Goal: Contribute content: Add original content to the website for others to see

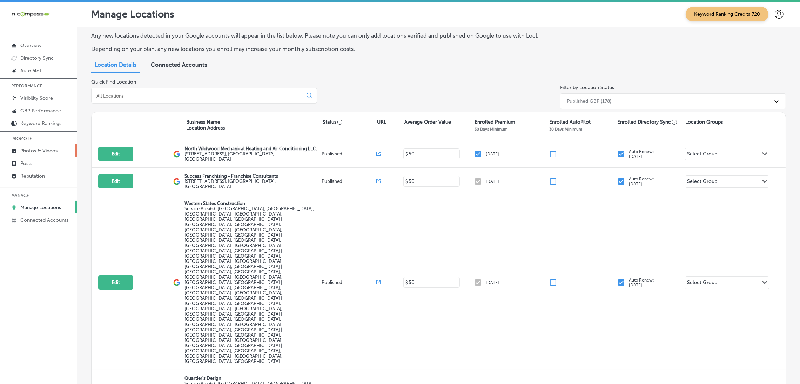
click at [27, 154] on link "Photos & Videos" at bounding box center [38, 150] width 77 height 13
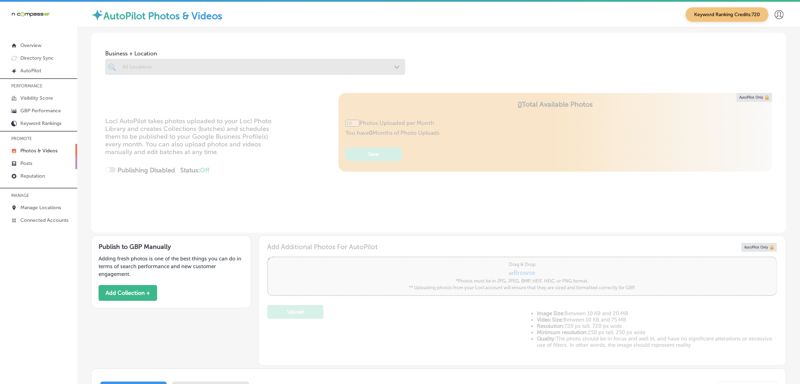
click at [29, 163] on p "Posts" at bounding box center [26, 163] width 12 height 6
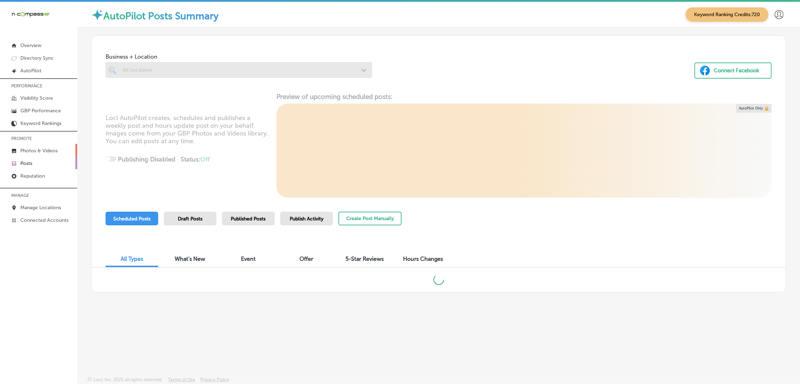
click at [30, 146] on link "Photos & Videos" at bounding box center [38, 150] width 77 height 13
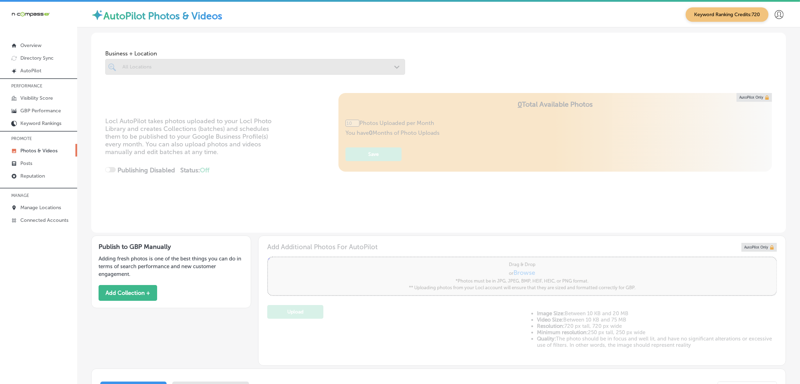
type input "0"
click at [140, 287] on button "Add Collection +" at bounding box center [128, 293] width 59 height 16
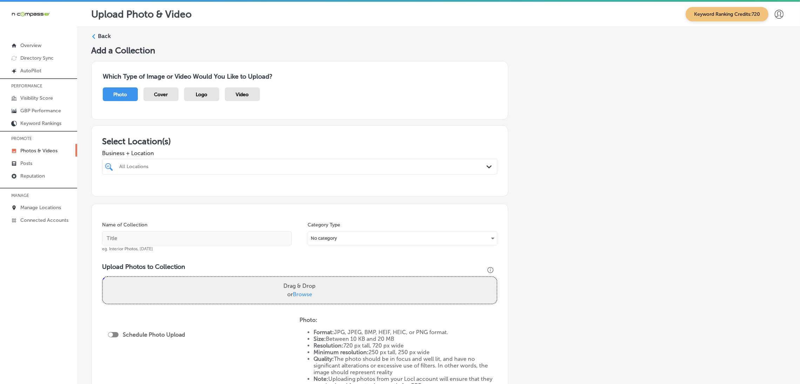
click at [276, 166] on div "All Locations" at bounding box center [303, 166] width 368 height 6
click at [344, 203] on div at bounding box center [299, 206] width 395 height 11
click at [339, 192] on label "[STREET_ADDRESS]" at bounding box center [297, 192] width 110 height 5
type input "[PERSON_NAME]"
click at [557, 156] on div "Add a Collection Which Type of Image or Video Would You Like to Upload? Photo C…" at bounding box center [438, 246] width 694 height 403
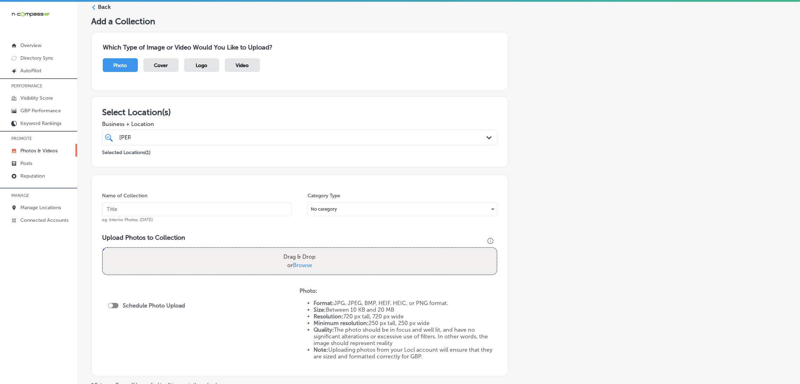
scroll to position [105, 0]
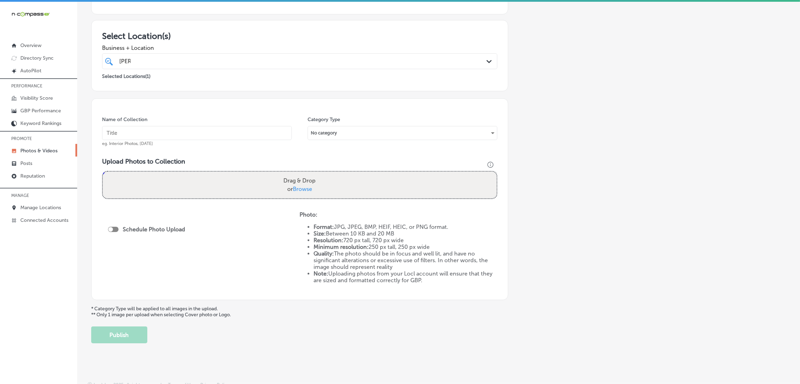
click at [162, 131] on input "text" at bounding box center [197, 133] width 190 height 14
type input "K-Line-Impact-Windows-and-Doors-Brevard-impact-windows"
click at [199, 133] on input "K-Line-Impact-Windows-and-Doors-Brevard-impact-windows" at bounding box center [197, 133] width 190 height 14
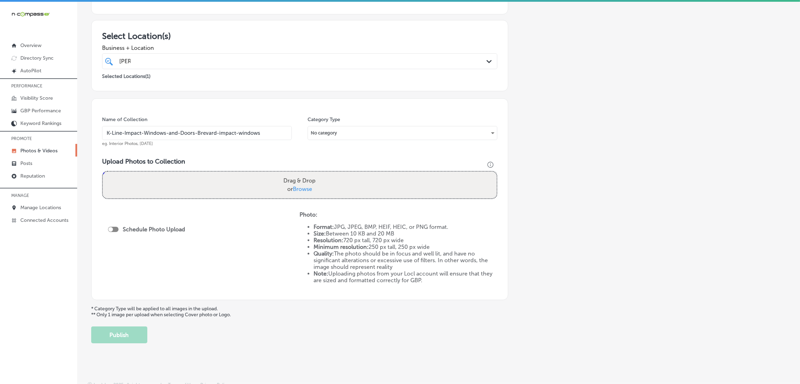
click at [266, 162] on h3 "Upload Photos to Collection" at bounding box center [299, 161] width 395 height 8
click at [293, 188] on span "Browse" at bounding box center [302, 188] width 19 height 7
click at [291, 174] on input "Drag & Drop or Browse" at bounding box center [300, 172] width 394 height 2
type input "C:\fakepath\K Line Impact Windows and Doors28.png"
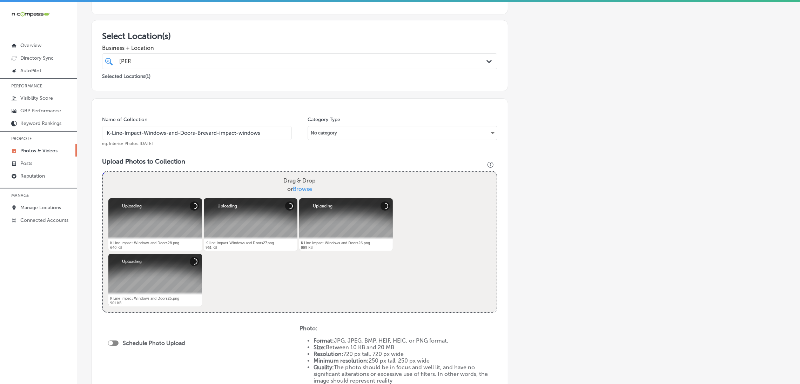
click at [218, 139] on input "K-Line-Impact-Windows-and-Doors-Brevard-impact-windows" at bounding box center [197, 133] width 190 height 14
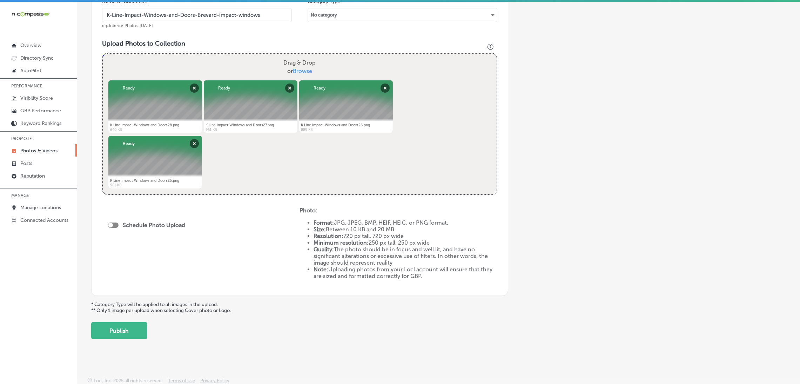
scroll to position [224, 0]
click at [113, 223] on div at bounding box center [113, 223] width 11 height 5
checkbox input "true"
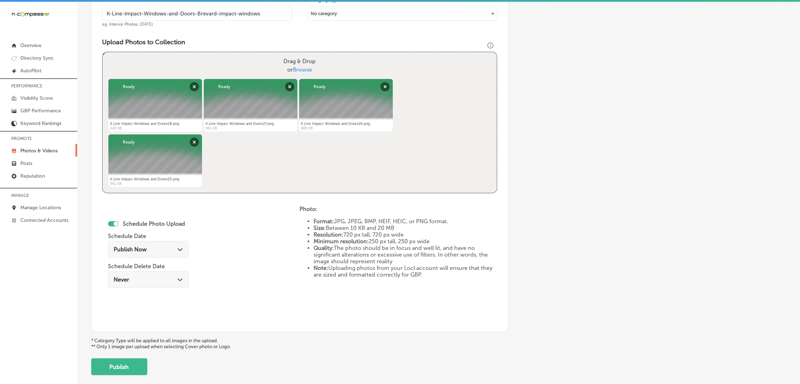
click at [155, 249] on div "Publish Now Path Created with Sketch." at bounding box center [148, 249] width 69 height 7
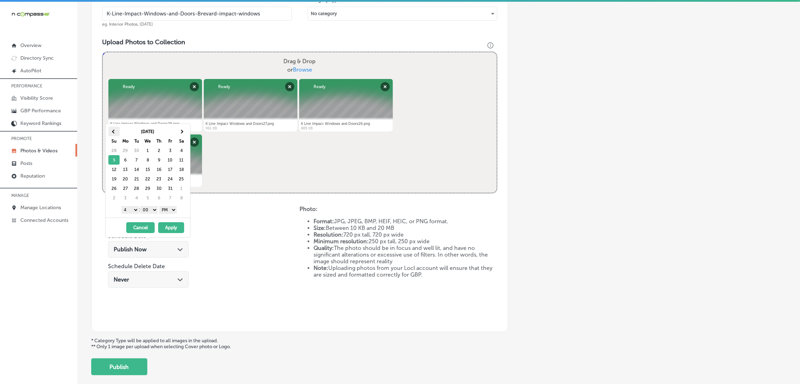
click at [111, 129] on th at bounding box center [113, 131] width 11 height 9
drag, startPoint x: 121, startPoint y: 210, endPoint x: 141, endPoint y: 219, distance: 21.5
click at [121, 210] on select "1 2 3 4 5 6 7 8 9 10 11 12" at bounding box center [130, 210] width 18 height 8
click at [167, 236] on div "[DATE] - [DATE] Cancel Apply" at bounding box center [148, 227] width 84 height 20
click at [173, 228] on button "Apply" at bounding box center [171, 227] width 26 height 11
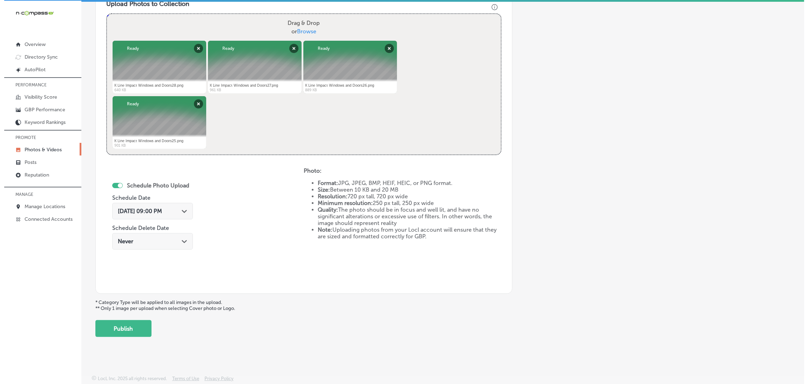
scroll to position [1, 0]
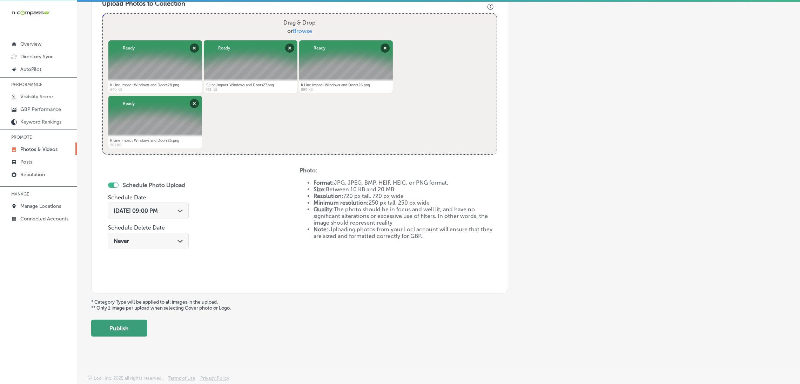
click at [116, 327] on button "Publish" at bounding box center [119, 327] width 56 height 17
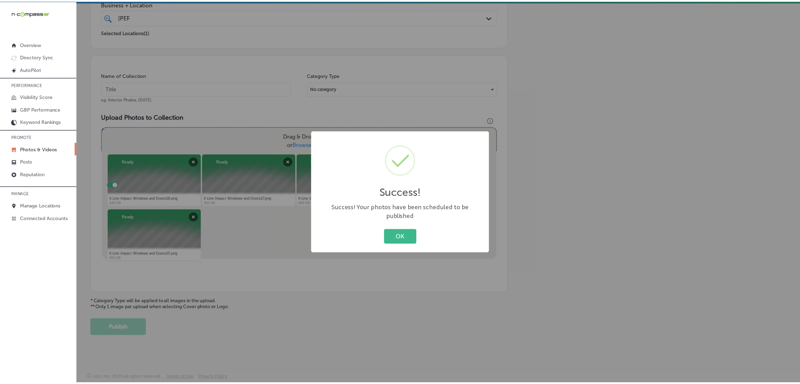
scroll to position [148, 0]
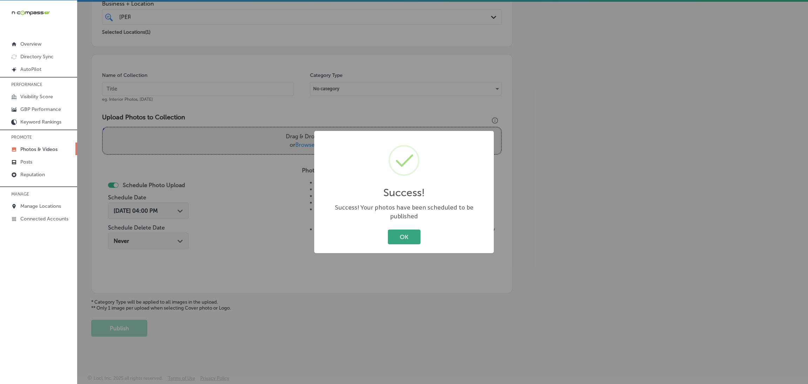
click at [407, 236] on button "OK" at bounding box center [404, 236] width 33 height 14
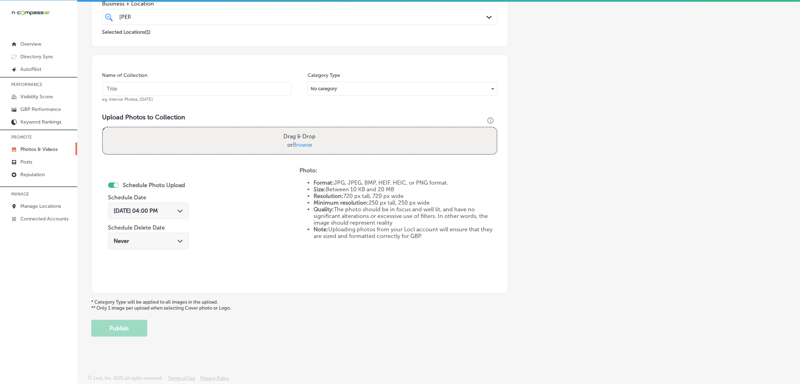
click at [165, 93] on input "text" at bounding box center [197, 89] width 190 height 14
paste input "K-Line-Impact-Windows-and-Doors-Brevard-impact-windows"
type input "K-Line-Impact-Windows-and-Doors-Brevard-impact-windows"
click at [193, 141] on div "Drag & Drop or Browse" at bounding box center [300, 140] width 394 height 27
click at [103, 127] on input "Drag & Drop or Browse" at bounding box center [300, 128] width 394 height 2
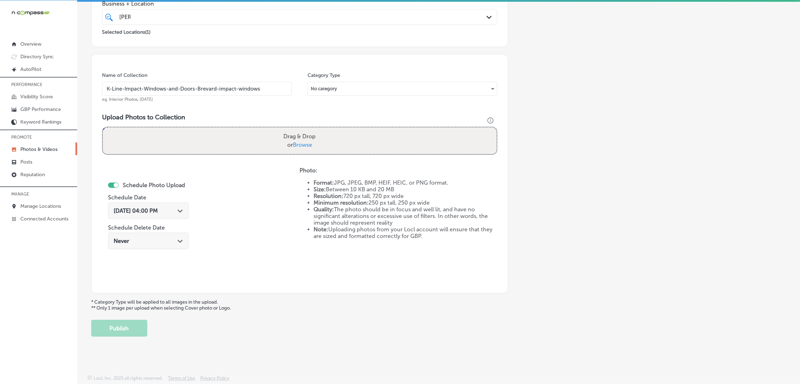
type input "C:\fakepath\K Line Impact Windows and Doors24.png"
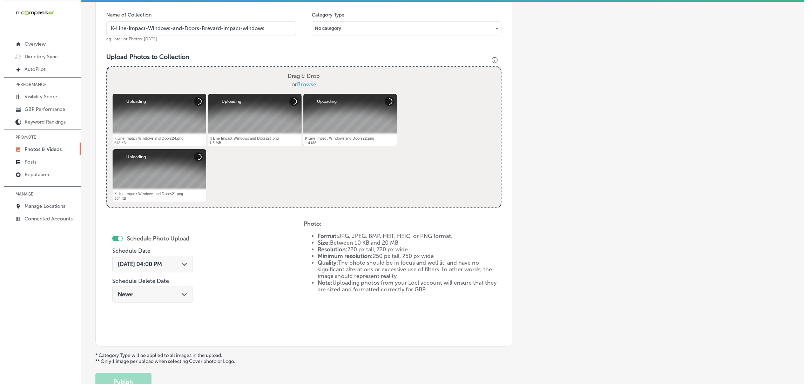
scroll to position [262, 0]
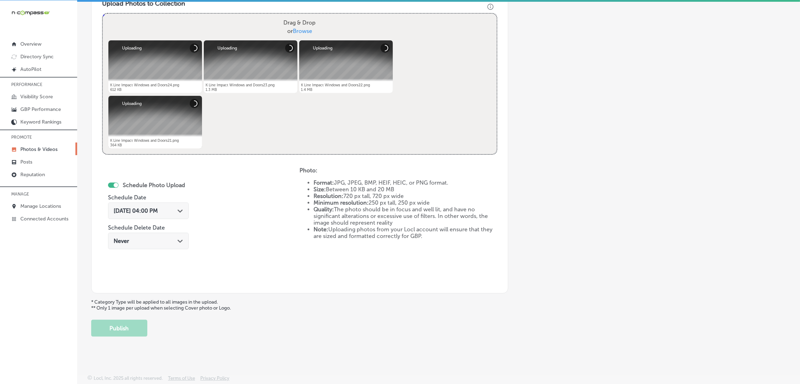
click at [183, 207] on div "[DATE] 04:00 PM Path Created with Sketch." at bounding box center [148, 210] width 81 height 16
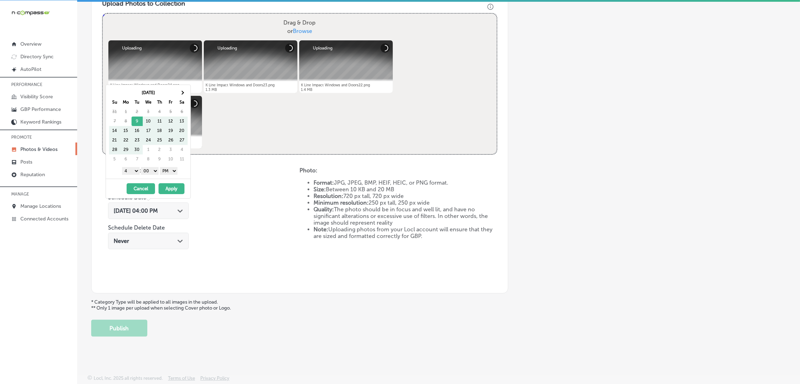
click at [188, 93] on div "[DATE] Su Mo Tu We Th Fr Sa 31 1 2 3 4 5 6 7 8 9 10 11 12 13 14 15 16 17 18 19 …" at bounding box center [150, 126] width 82 height 76
click at [185, 93] on th at bounding box center [181, 92] width 11 height 9
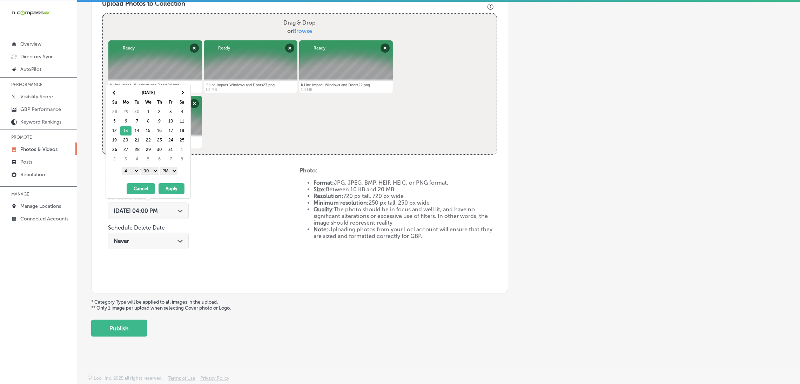
click at [131, 169] on select "1 2 3 4 5 6 7 8 9 10 11 12" at bounding box center [131, 171] width 18 height 8
click at [164, 185] on button "Apply" at bounding box center [171, 188] width 26 height 11
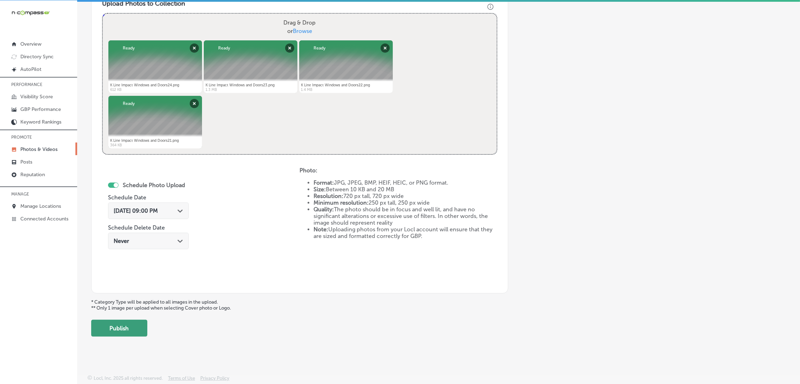
click at [125, 328] on button "Publish" at bounding box center [119, 327] width 56 height 17
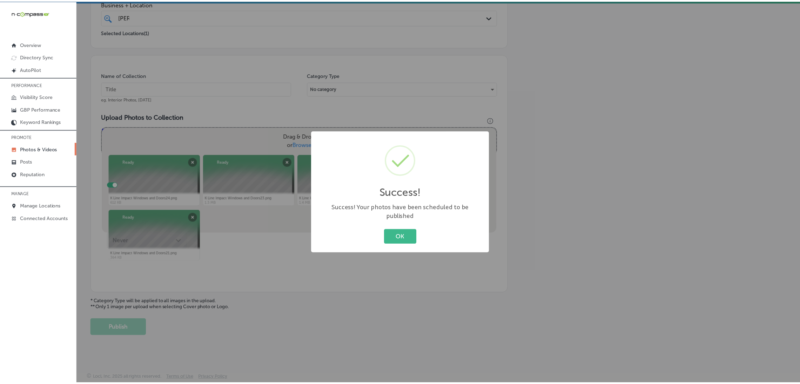
scroll to position [148, 0]
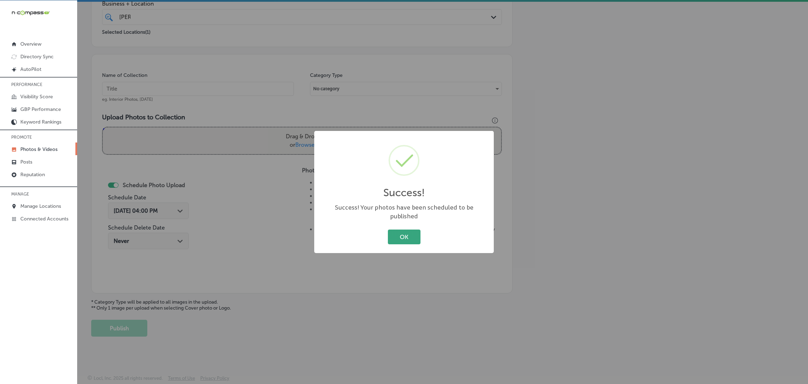
drag, startPoint x: 423, startPoint y: 230, endPoint x: 408, endPoint y: 230, distance: 15.1
click at [422, 230] on div "OK Cancel" at bounding box center [403, 237] width 165 height 18
click at [383, 231] on div "OK Cancel" at bounding box center [403, 237] width 165 height 18
click at [399, 236] on button "OK" at bounding box center [404, 236] width 33 height 14
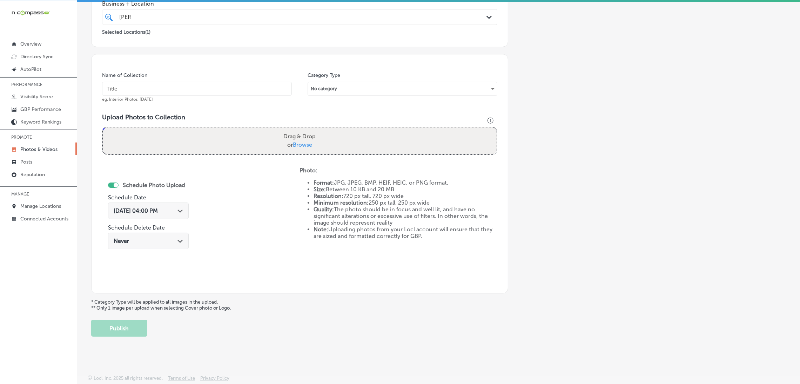
click at [184, 84] on input "text" at bounding box center [197, 89] width 190 height 14
paste input "K-Line-Impact-Windows-and-Doors-Brevard-impact-windows"
type input "K-Line-Impact-Windows-and-Doors-Brevard-impact-windows"
click at [280, 131] on label "Drag & Drop or Browse" at bounding box center [299, 140] width 38 height 22
click at [279, 129] on input "Drag & Drop or Browse" at bounding box center [300, 128] width 394 height 2
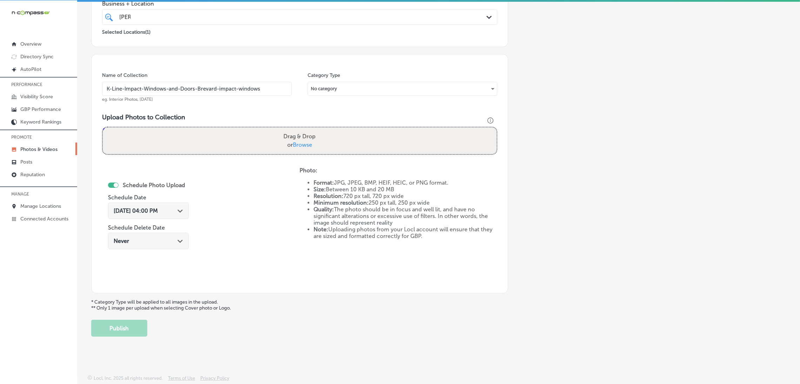
type input "C:\fakepath\K Line Impact Windows and Doors20.png"
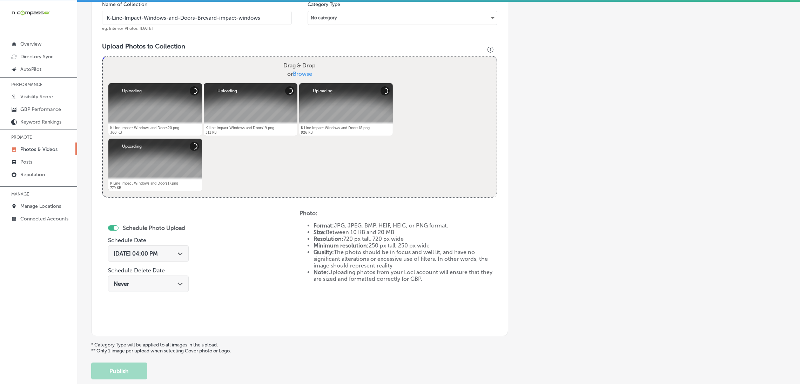
scroll to position [253, 0]
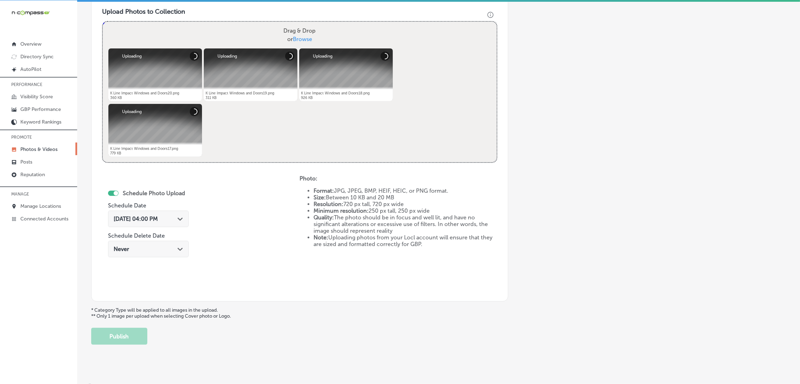
click at [176, 217] on div "[DATE] 04:00 PM Path Created with Sketch." at bounding box center [148, 218] width 69 height 7
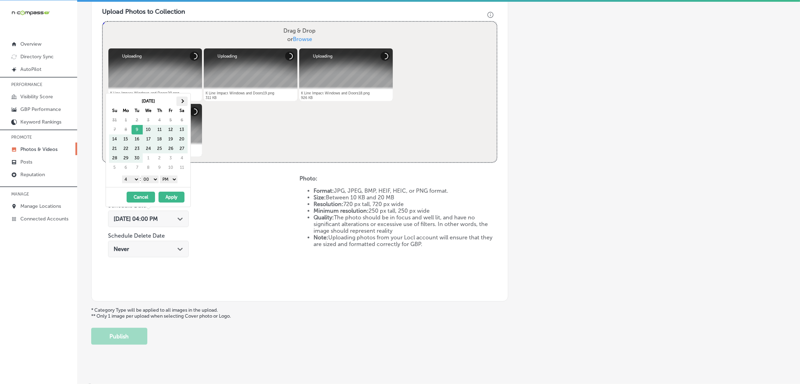
click at [184, 102] on th at bounding box center [181, 100] width 11 height 9
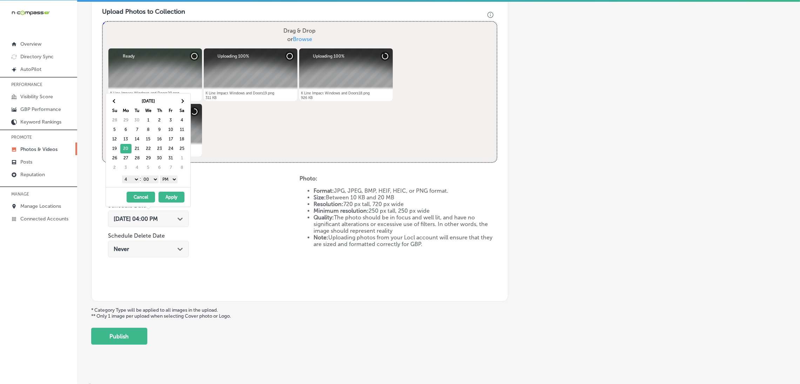
click at [132, 179] on select "1 2 3 4 5 6 7 8 9 10 11 12" at bounding box center [131, 179] width 18 height 8
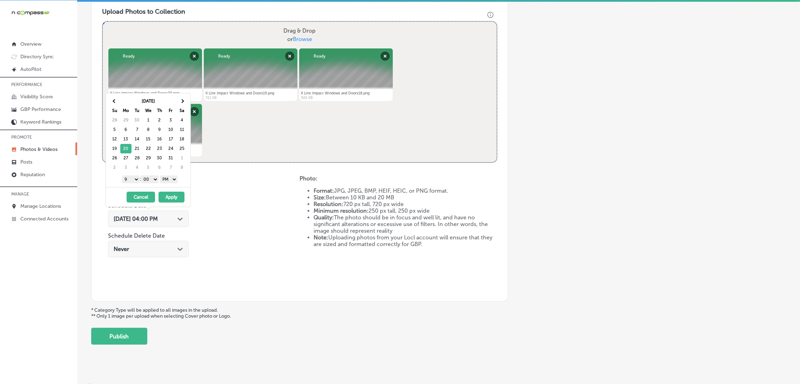
click at [171, 201] on button "Apply" at bounding box center [171, 196] width 26 height 11
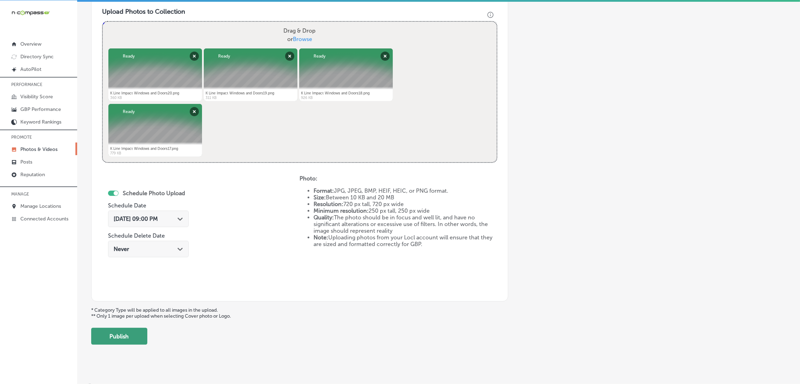
click at [127, 333] on button "Publish" at bounding box center [119, 335] width 56 height 17
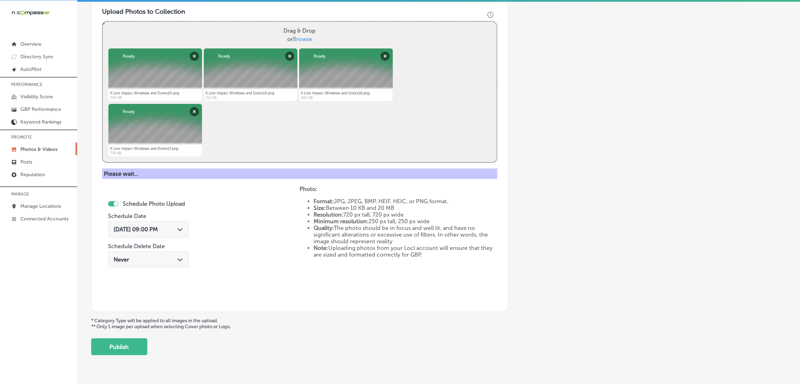
scroll to position [148, 0]
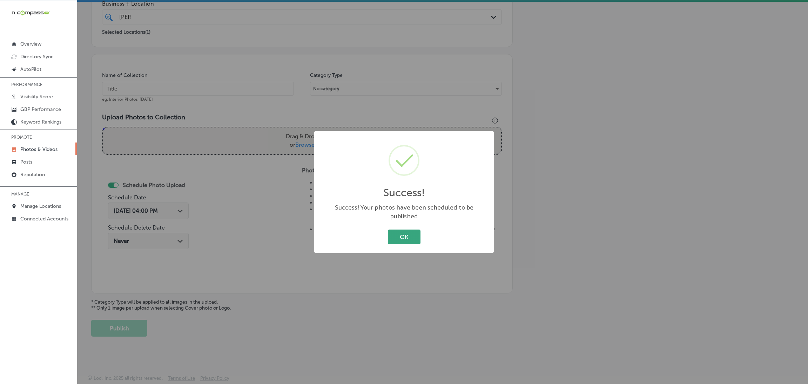
click at [396, 232] on button "OK" at bounding box center [404, 236] width 33 height 14
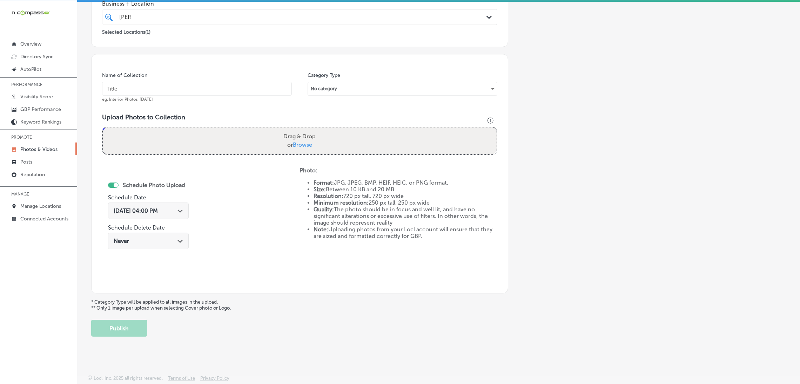
click at [196, 90] on input "text" at bounding box center [197, 89] width 190 height 14
paste input "K-Line-Impact-Windows-and-Doors-Brevard-impact-windows"
type input "K-Line-Impact-Windows-and-Doors-Brevard-impact-windows"
click at [235, 144] on div "Drag & Drop or Browse" at bounding box center [300, 140] width 394 height 27
click at [103, 127] on input "Drag & Drop or Browse" at bounding box center [300, 128] width 394 height 2
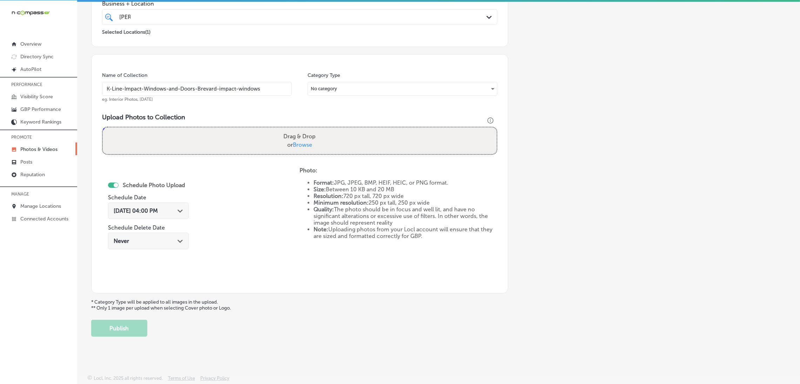
type input "C:\fakepath\K Line Impact Windows and Doors16.png"
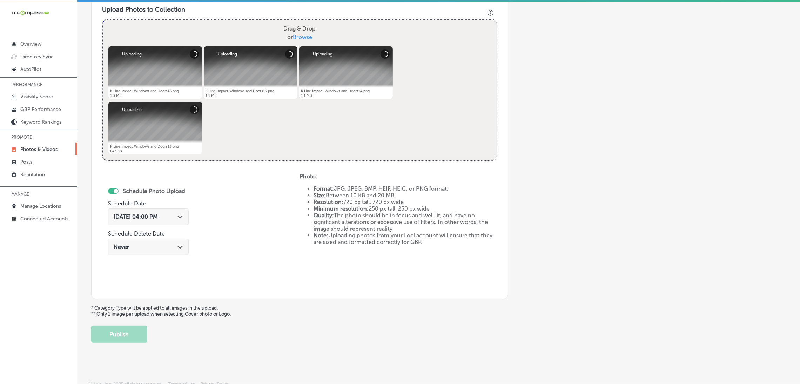
scroll to position [262, 0]
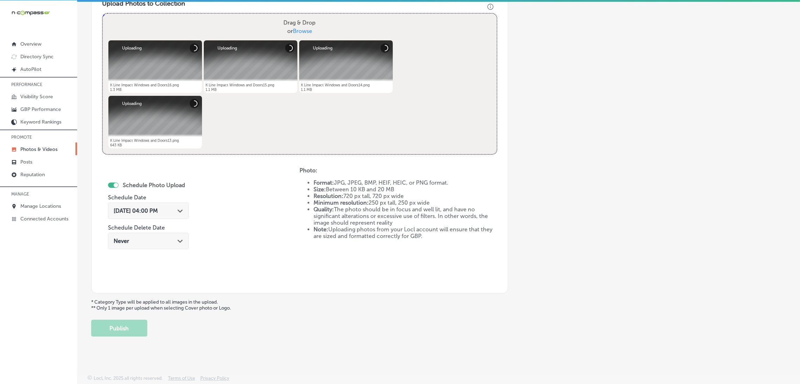
click at [158, 207] on span "[DATE] 04:00 PM" at bounding box center [136, 210] width 44 height 7
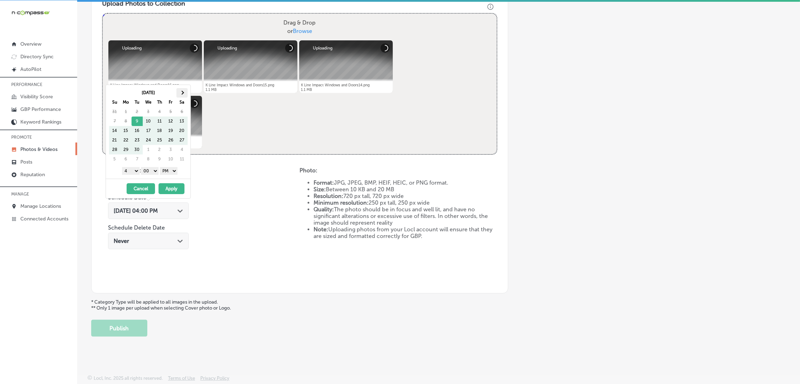
click at [180, 93] on span at bounding box center [182, 92] width 4 height 4
click at [151, 172] on select "00 10 20 30 40 50" at bounding box center [150, 171] width 18 height 8
click at [135, 173] on select "1 2 3 4 5 6 7 8 9 10 11 12" at bounding box center [131, 171] width 18 height 8
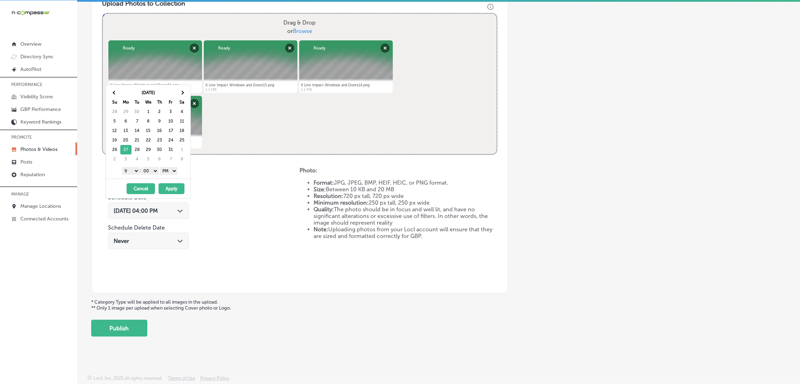
click at [170, 189] on button "Apply" at bounding box center [171, 188] width 26 height 11
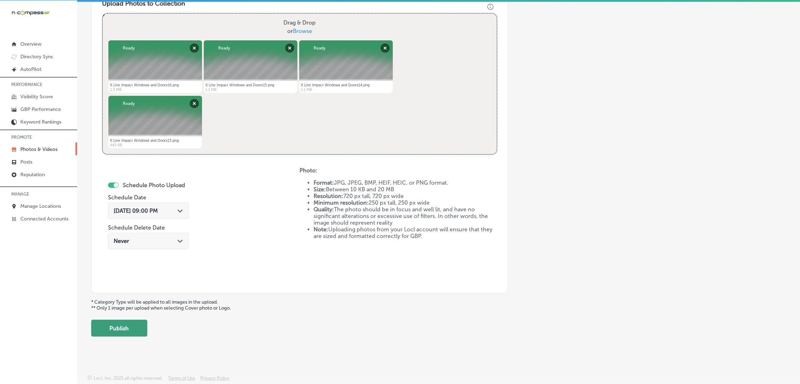
click at [129, 319] on button "Publish" at bounding box center [119, 327] width 56 height 17
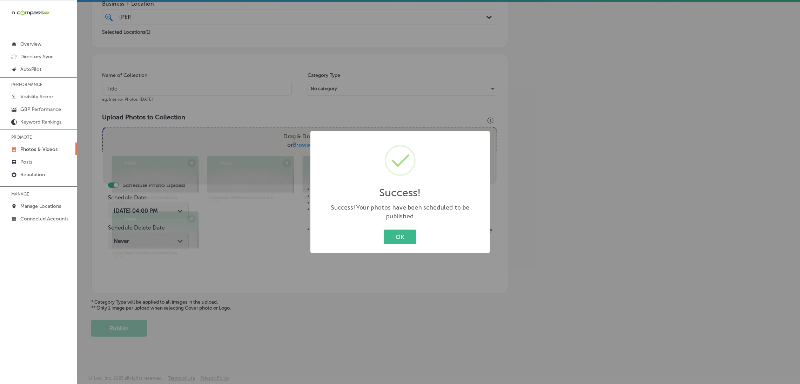
scroll to position [148, 0]
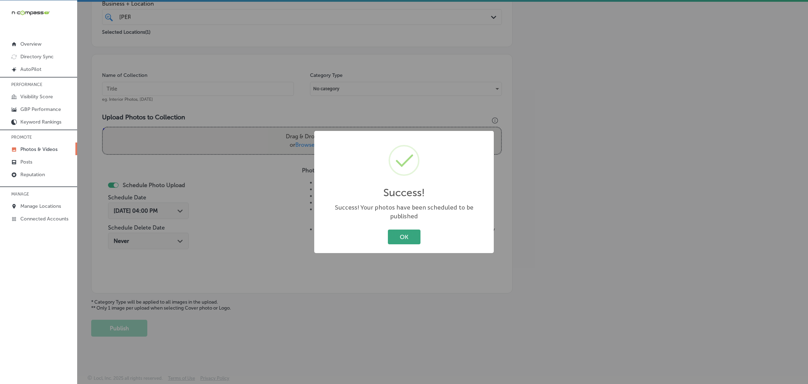
drag, startPoint x: 413, startPoint y: 218, endPoint x: 413, endPoint y: 231, distance: 13.0
click at [413, 220] on div "Success! × Success! Your photos have been scheduled to be published OK Cancel" at bounding box center [403, 192] width 179 height 122
click at [413, 236] on button "OK" at bounding box center [404, 236] width 33 height 14
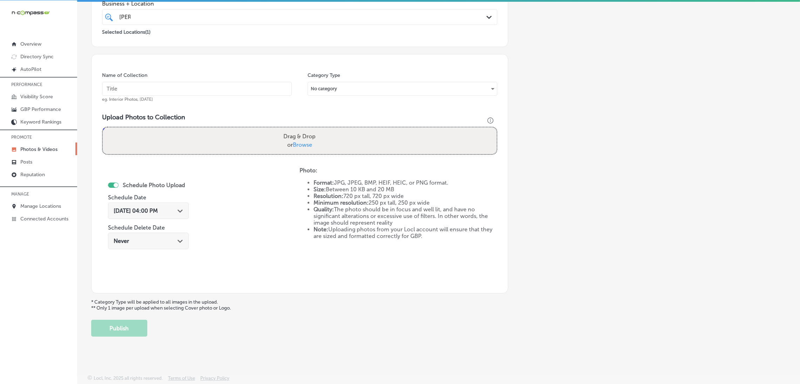
click at [243, 97] on div "Name of Collection eg. Interior Photos, [DATE]" at bounding box center [197, 87] width 190 height 30
click at [247, 84] on input "text" at bounding box center [197, 89] width 190 height 14
paste input "K-Line-Impact-Windows-and-Doors-Brevard-impact-windows"
type input "K-Line-Impact-Windows-and-Doors-Brevard-impact-windows"
click at [266, 147] on div "Drag & Drop or Browse" at bounding box center [300, 140] width 394 height 27
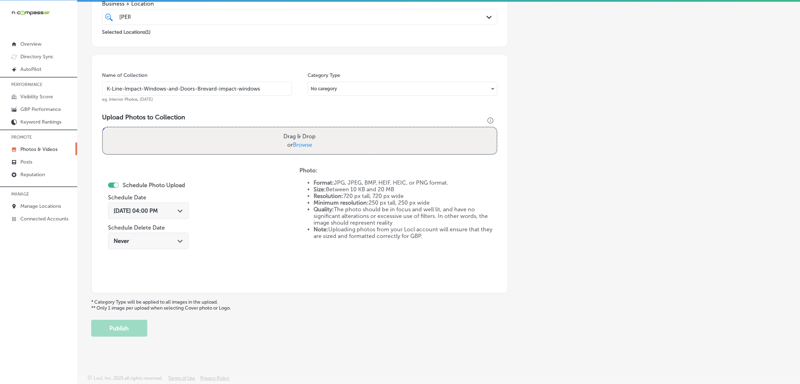
click at [103, 127] on input "Drag & Drop or Browse" at bounding box center [300, 128] width 394 height 2
type input "C:\fakepath\K Line Impact Windows and Doors12.png"
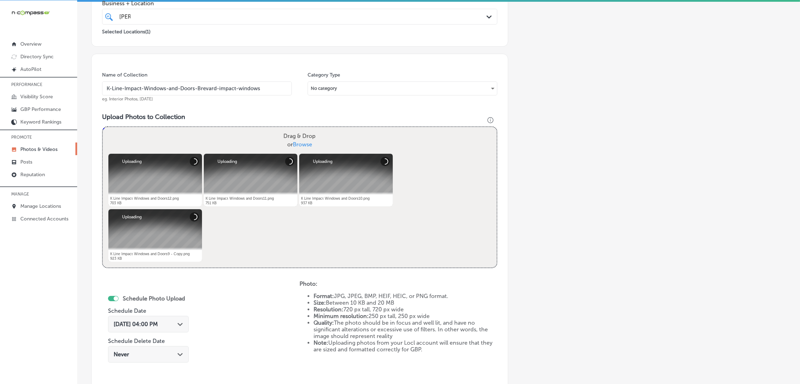
click at [145, 326] on span "[DATE] 04:00 PM" at bounding box center [136, 323] width 44 height 7
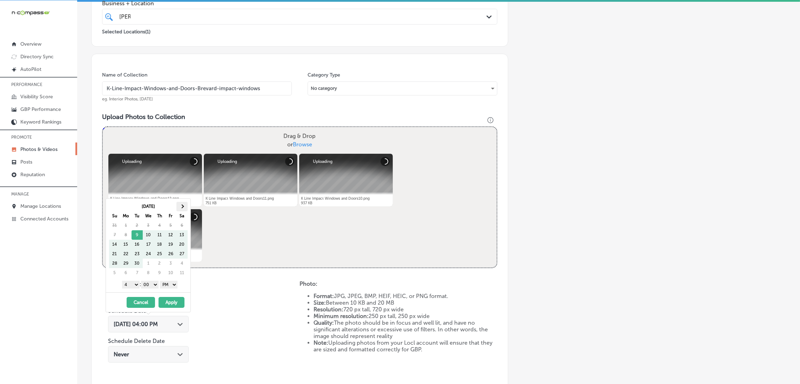
click at [183, 208] on th at bounding box center [181, 206] width 11 height 9
click at [181, 205] on span at bounding box center [182, 206] width 4 height 4
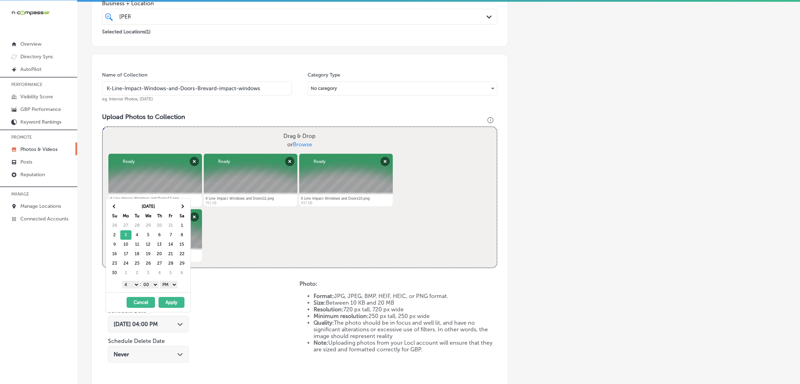
drag, startPoint x: 135, startPoint y: 284, endPoint x: 131, endPoint y: 292, distance: 8.8
click at [135, 284] on select "1 2 3 4 5 6 7 8 9 10 11 12" at bounding box center [131, 284] width 18 height 8
click at [172, 300] on button "Apply" at bounding box center [171, 302] width 26 height 11
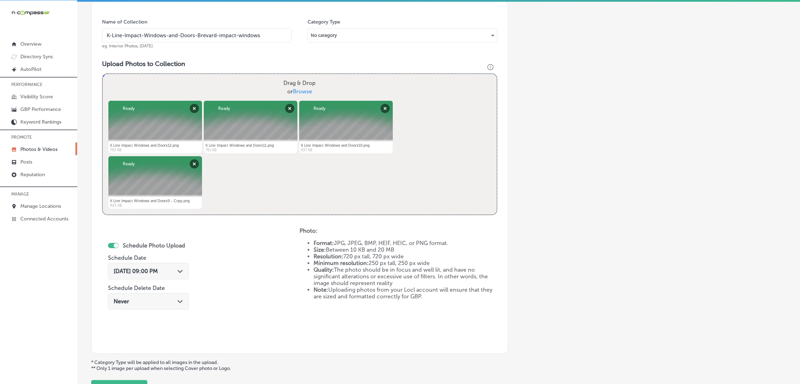
scroll to position [262, 0]
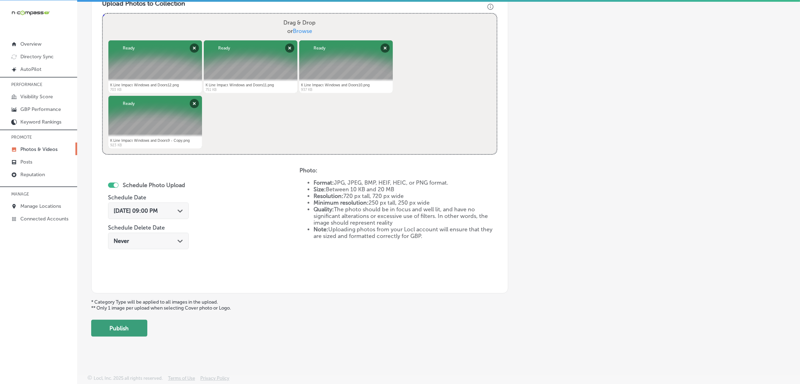
click at [141, 322] on button "Publish" at bounding box center [119, 327] width 56 height 17
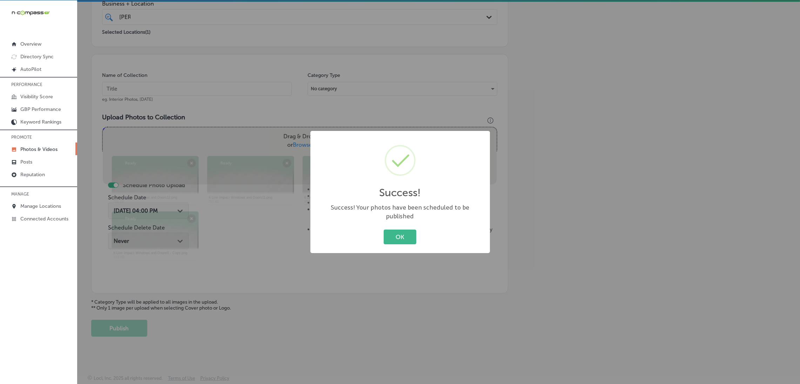
scroll to position [148, 0]
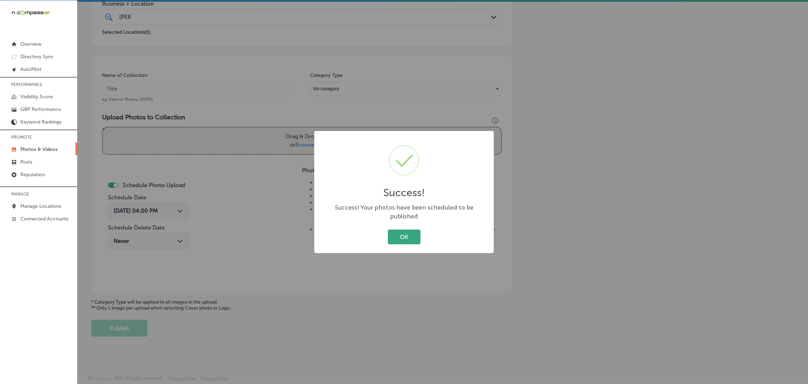
click at [409, 232] on button "OK" at bounding box center [404, 236] width 33 height 14
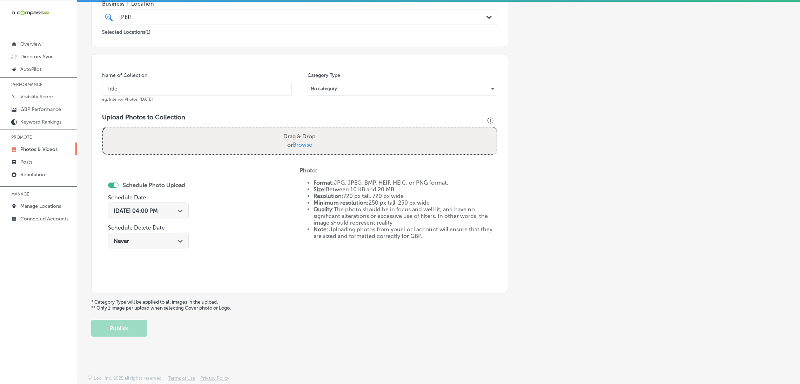
click at [190, 80] on div "Name of Collection eg. Interior Photos, [DATE]" at bounding box center [197, 87] width 190 height 30
click at [191, 91] on input "text" at bounding box center [197, 89] width 190 height 14
paste input "K-Line-Impact-Windows-and-Doors-Brevard-impact-windows"
type input "K-Line-Impact-Windows-and-Doors-Brevard-impact-windows"
click at [318, 144] on div "Drag & Drop or Browse" at bounding box center [300, 140] width 394 height 27
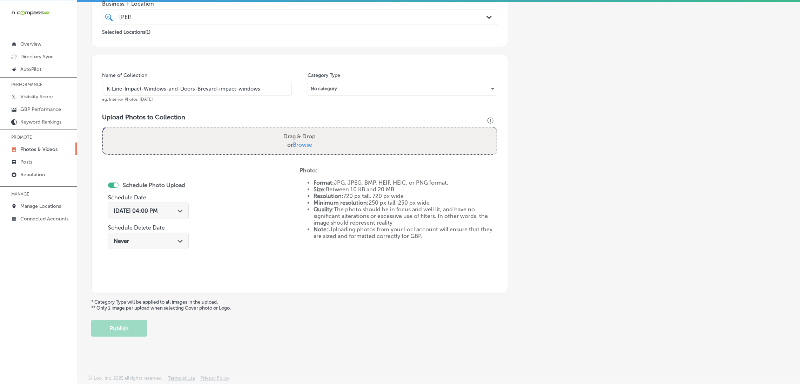
click at [103, 127] on input "Drag & Drop or Browse" at bounding box center [300, 128] width 394 height 2
type input "C:\fakepath\K Line Impact Windows and Doors9.png"
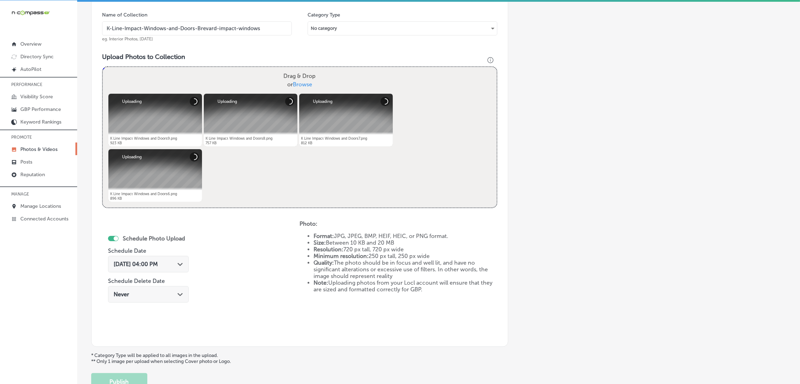
scroll to position [262, 0]
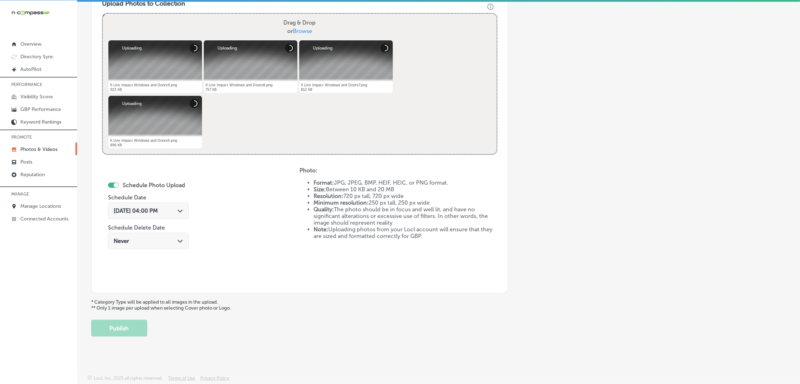
click at [174, 216] on div "[DATE] 04:00 PM Path Created with Sketch." at bounding box center [148, 210] width 81 height 16
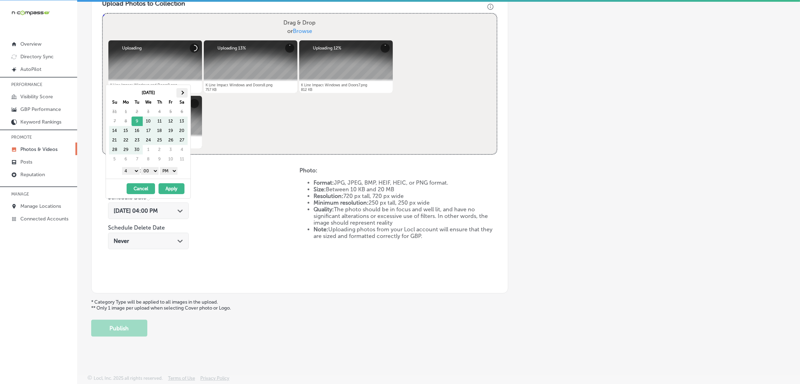
click at [186, 93] on th at bounding box center [181, 92] width 11 height 9
click at [180, 93] on th at bounding box center [181, 92] width 11 height 9
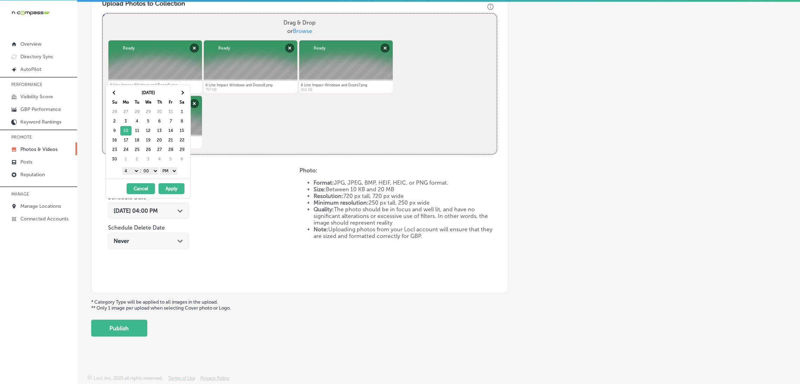
click at [134, 171] on select "1 2 3 4 5 6 7 8 9 10 11 12" at bounding box center [131, 171] width 18 height 8
click at [163, 188] on button "Apply" at bounding box center [171, 188] width 26 height 11
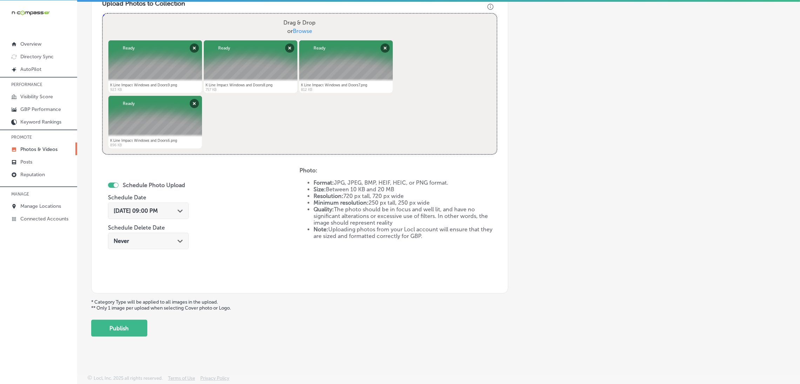
click at [130, 322] on button "Publish" at bounding box center [119, 327] width 56 height 17
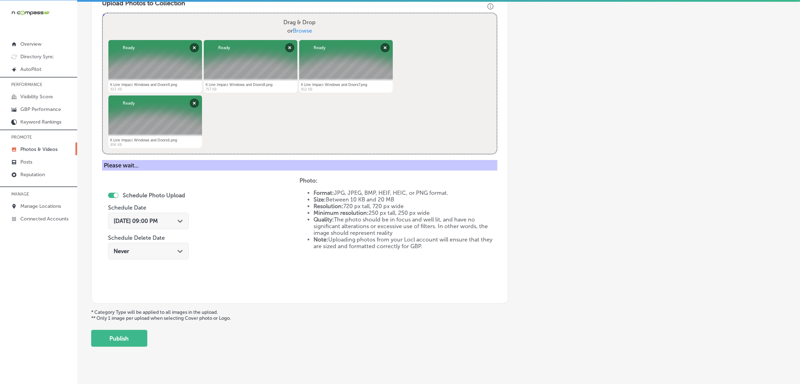
scroll to position [148, 0]
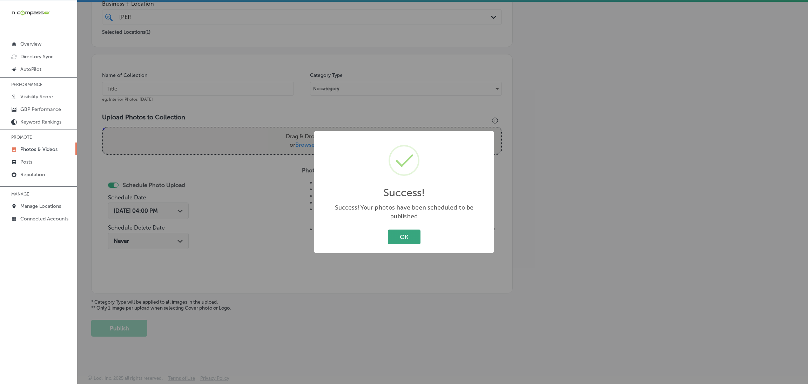
click at [397, 238] on button "OK" at bounding box center [404, 236] width 33 height 14
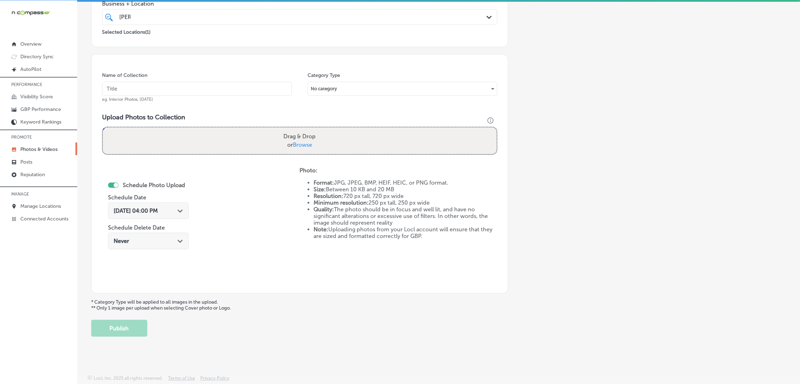
click at [203, 82] on input "text" at bounding box center [197, 89] width 190 height 14
paste input "K-Line-Impact-Windows-and-Doors-Brevard-impact-windows"
type input "K-Line-Impact-Windows-and-Doors-Brevard-impact-windows"
click at [305, 133] on label "Drag & Drop or Browse" at bounding box center [299, 140] width 38 height 22
click at [305, 129] on input "Drag & Drop or Browse" at bounding box center [300, 128] width 394 height 2
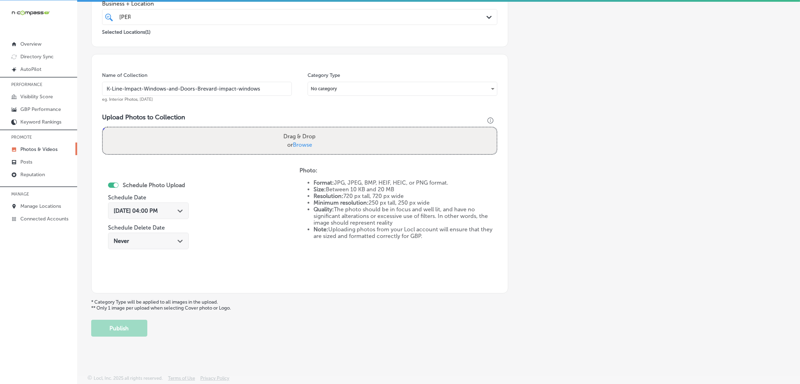
type input "C:\fakepath\K Line Impact Windows and Doors5.png"
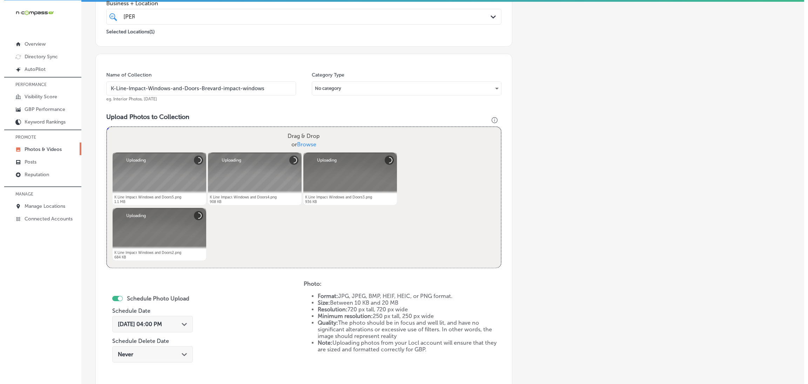
scroll to position [253, 0]
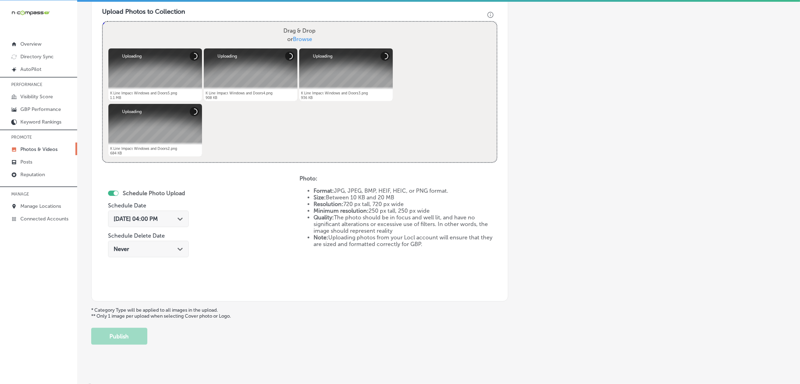
click at [173, 210] on div "[DATE] 04:00 PM Path Created with Sketch." at bounding box center [148, 218] width 81 height 16
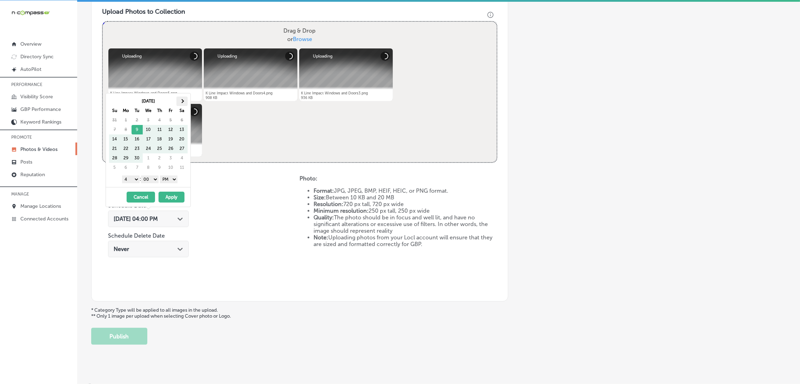
click at [177, 104] on th at bounding box center [181, 100] width 11 height 9
click at [133, 180] on select "1 2 3 4 5 6 7 8 9 10 11 12" at bounding box center [131, 179] width 18 height 8
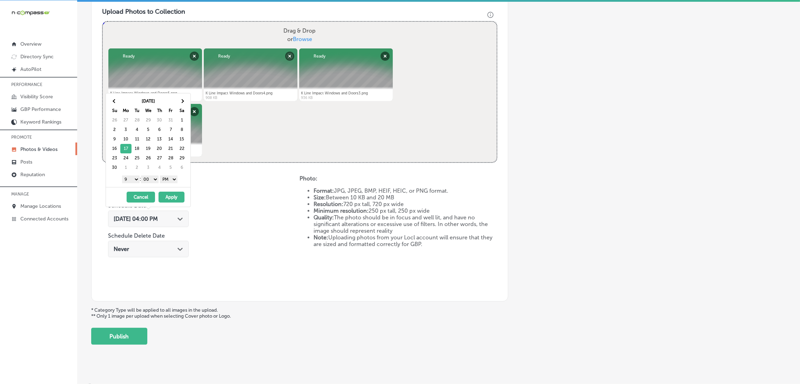
click at [174, 195] on button "Apply" at bounding box center [171, 196] width 26 height 11
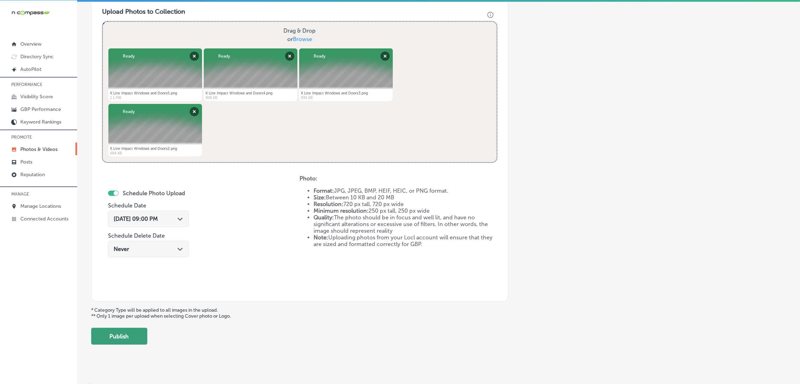
click at [138, 341] on button "Publish" at bounding box center [119, 335] width 56 height 17
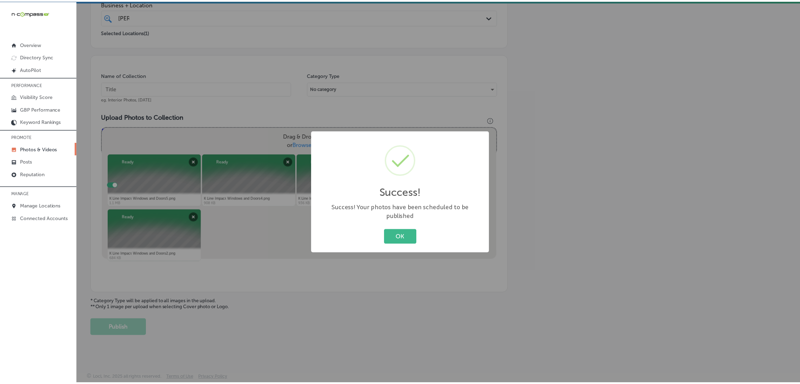
scroll to position [148, 0]
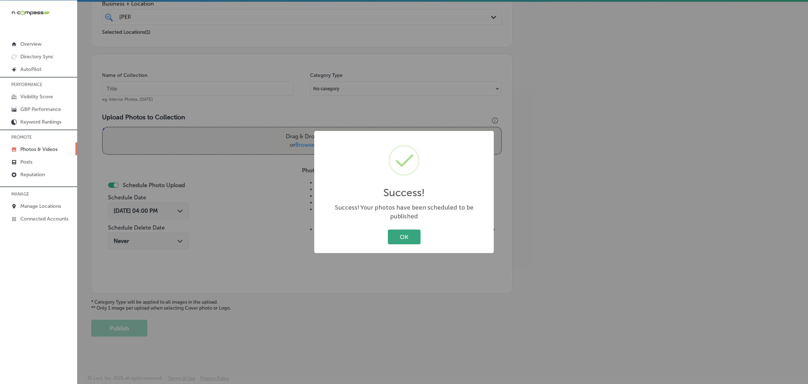
click at [396, 232] on button "OK" at bounding box center [404, 236] width 33 height 14
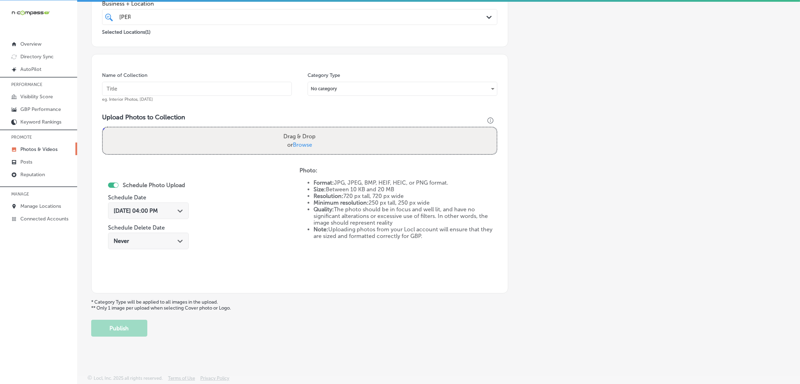
click at [251, 141] on div "Drag & Drop or Browse" at bounding box center [300, 140] width 394 height 27
click at [103, 127] on input "Drag & Drop or Browse" at bounding box center [300, 128] width 394 height 2
type input "C:\fakepath\K Line Impact Windows and Doors30.png"
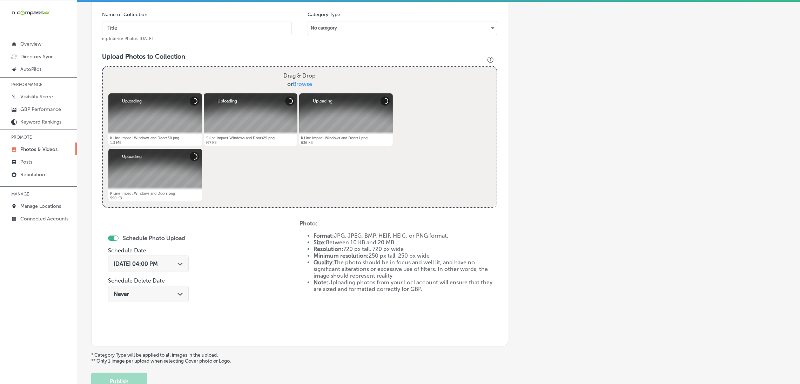
scroll to position [262, 0]
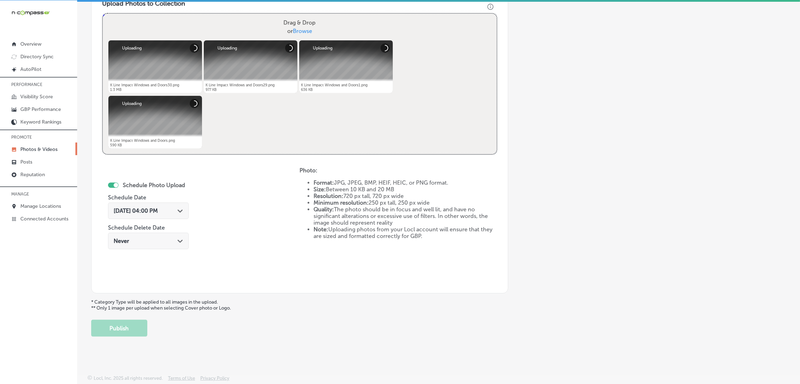
click at [169, 204] on div "[DATE] 04:00 PM Path Created with Sketch." at bounding box center [148, 210] width 81 height 16
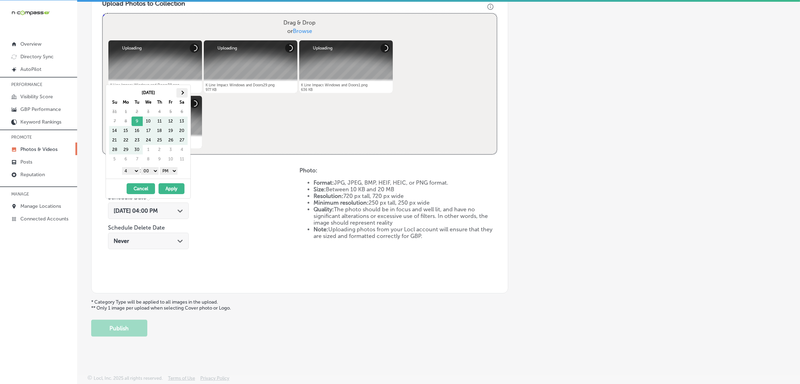
click at [180, 88] on th at bounding box center [181, 92] width 11 height 9
click at [132, 172] on select "1 2 3 4 5 6 7 8 9 10 11 12" at bounding box center [131, 171] width 18 height 8
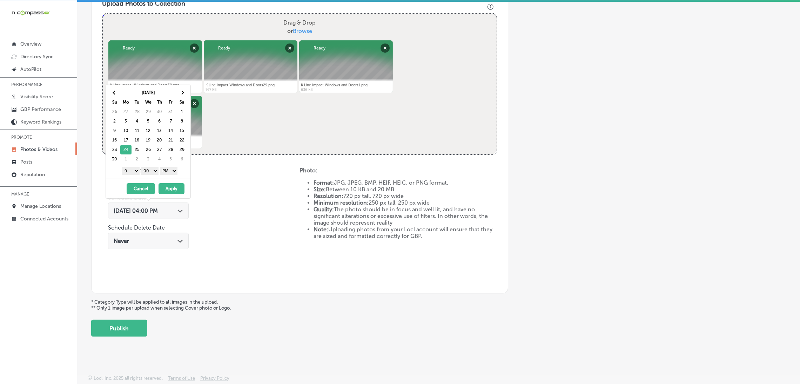
click at [176, 190] on button "Apply" at bounding box center [171, 188] width 26 height 11
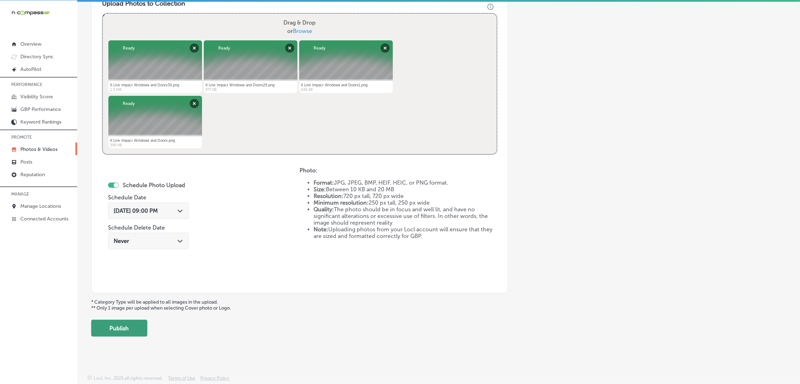
click at [135, 322] on button "Publish" at bounding box center [119, 327] width 56 height 17
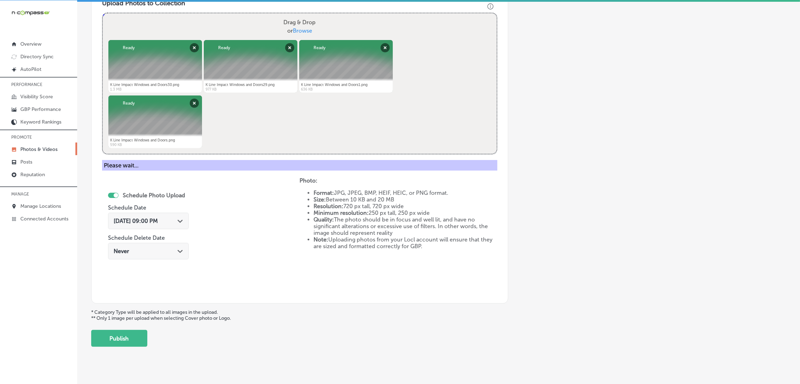
scroll to position [104, 0]
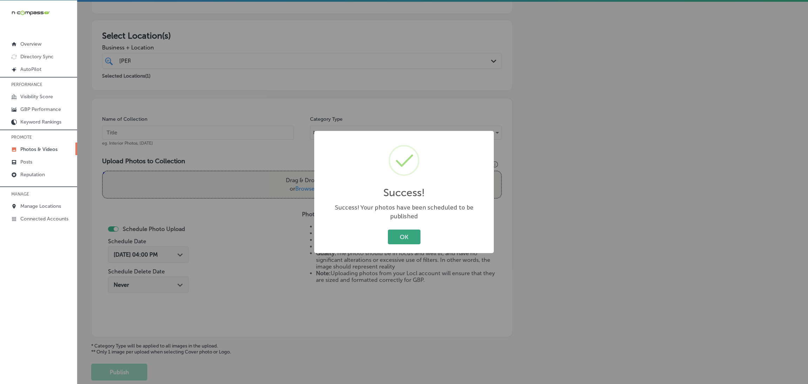
click at [415, 238] on button "OK" at bounding box center [404, 236] width 33 height 14
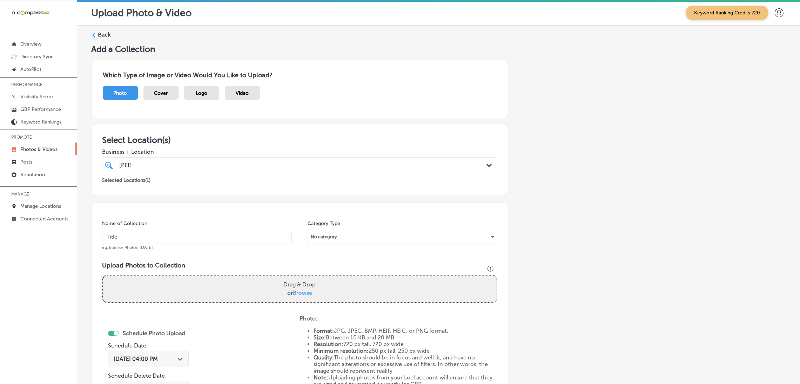
scroll to position [0, 0]
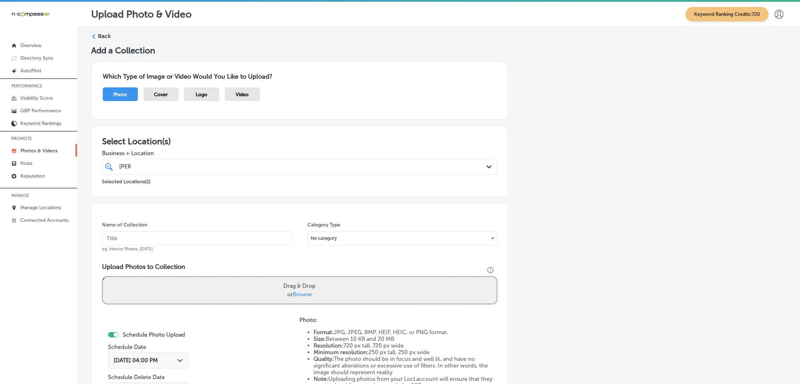
click at [103, 34] on label "Back" at bounding box center [104, 36] width 13 height 8
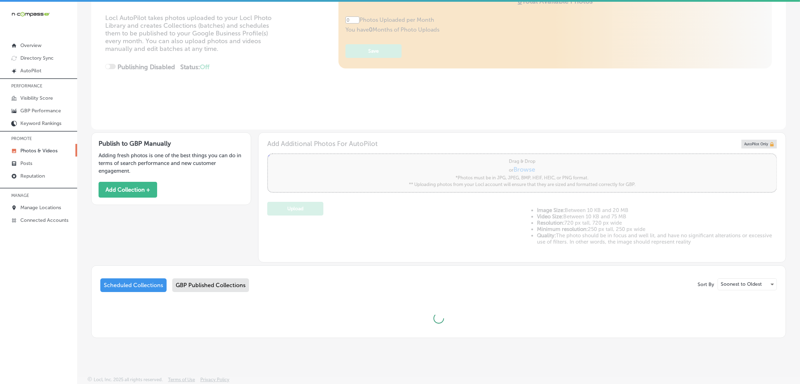
type input "5"
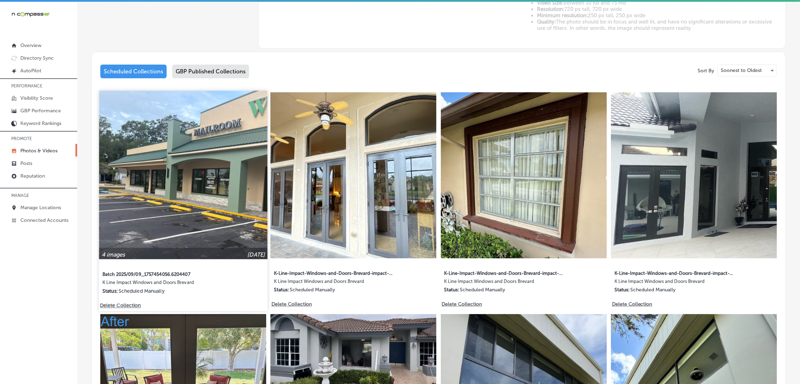
scroll to position [313, 0]
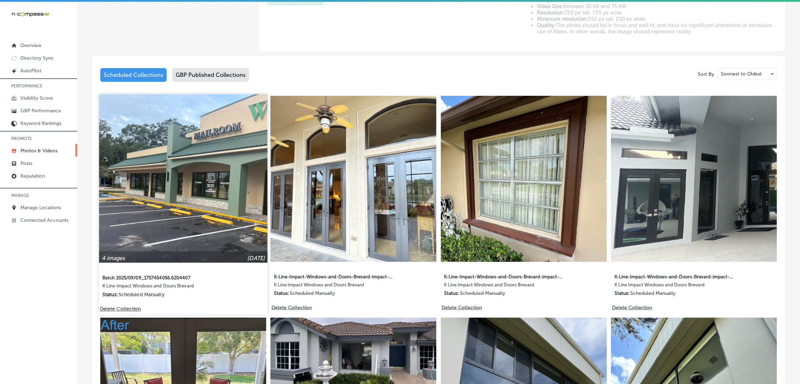
click at [150, 278] on label "Batch 2025/09/09_1757454056.6204407" at bounding box center [163, 277] width 122 height 13
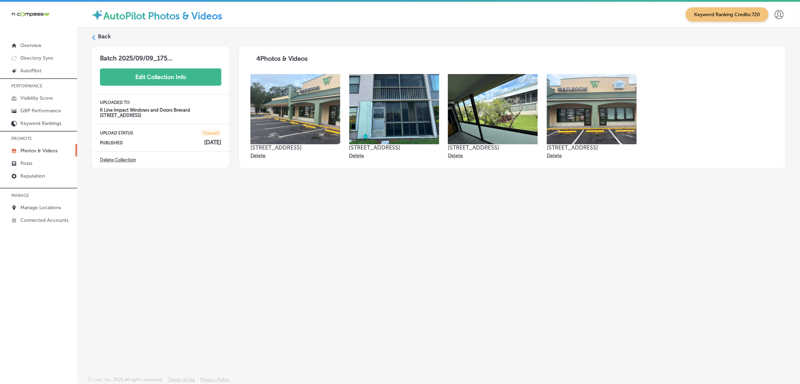
click at [199, 81] on button "Edit Collection Info" at bounding box center [160, 76] width 121 height 17
click at [131, 60] on input "Batch 2025/09/09_1757454056.6204407" at bounding box center [133, 59] width 66 height 11
paste input "text"
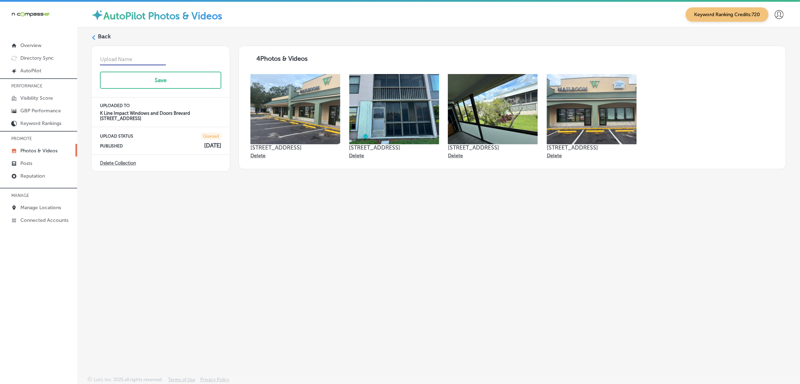
click at [131, 60] on input "text" at bounding box center [133, 59] width 66 height 11
paste input "text"
click at [94, 35] on icon at bounding box center [93, 37] width 5 height 5
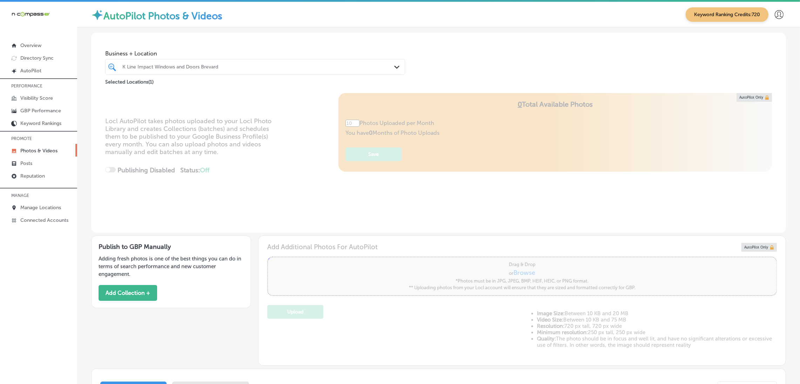
type input "5"
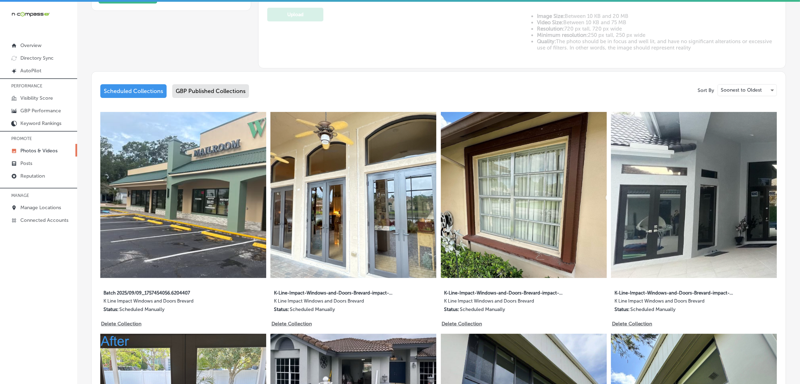
scroll to position [315, 0]
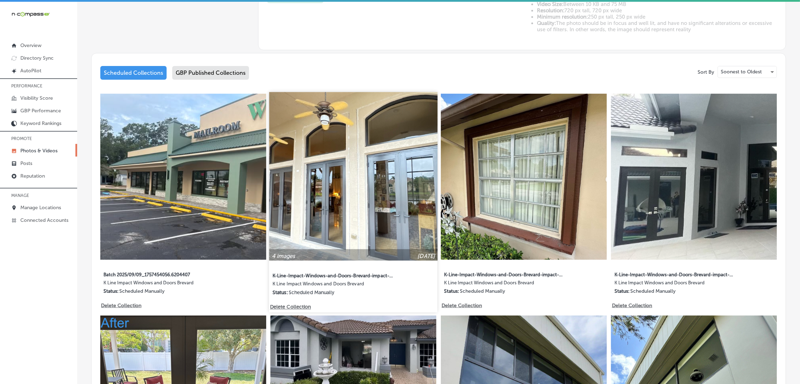
click at [398, 276] on div "K-Line-Impact-Windows-and-Doors-Brevard-impact-windows K Line Impact Windows an…" at bounding box center [353, 282] width 162 height 27
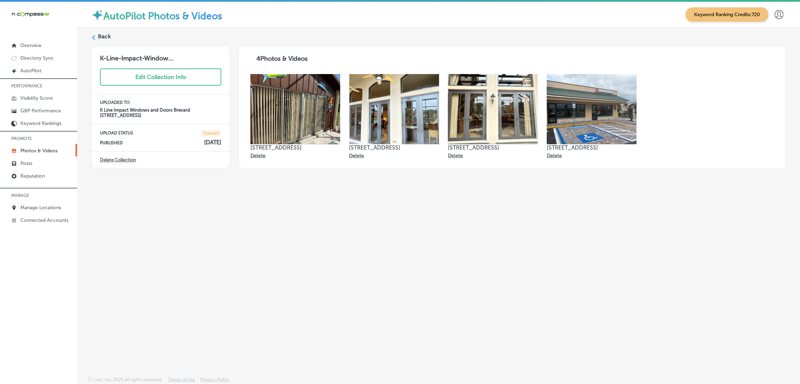
click at [132, 57] on h3 "K-Line-Impact-Window..." at bounding box center [160, 54] width 138 height 16
click at [145, 77] on button "Edit Collection Info" at bounding box center [160, 76] width 121 height 17
click at [126, 53] on div "K-Line-Impact-Windows-and-Doors-Brevard-impact-windows" at bounding box center [160, 55] width 138 height 19
click at [123, 55] on input "K-Line-Impact-Windows-and-Doors-Brevard-impact-windows" at bounding box center [133, 59] width 66 height 11
click at [102, 34] on label "Back" at bounding box center [104, 37] width 13 height 8
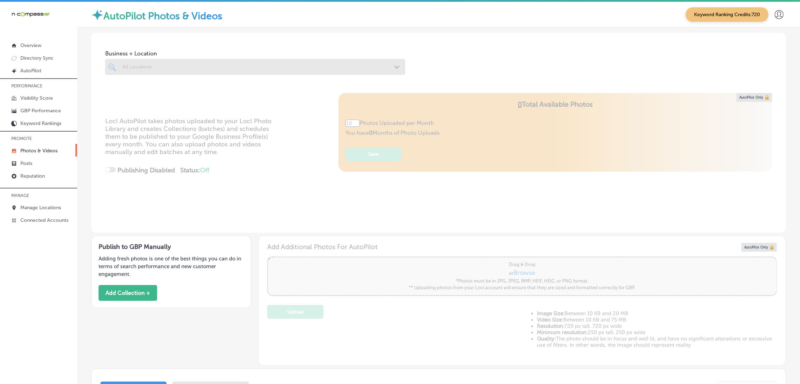
type input "5"
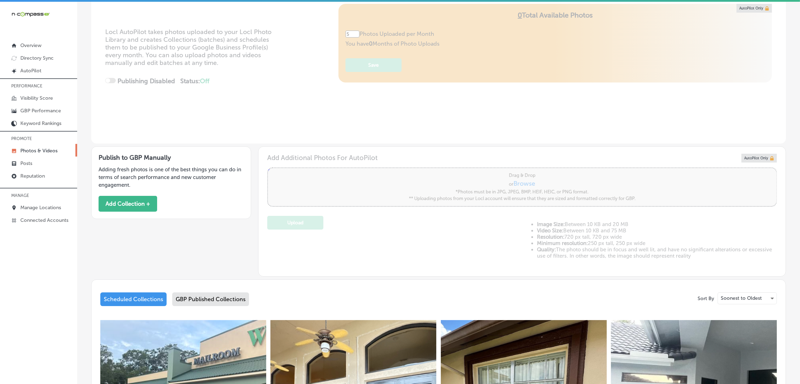
scroll to position [263, 0]
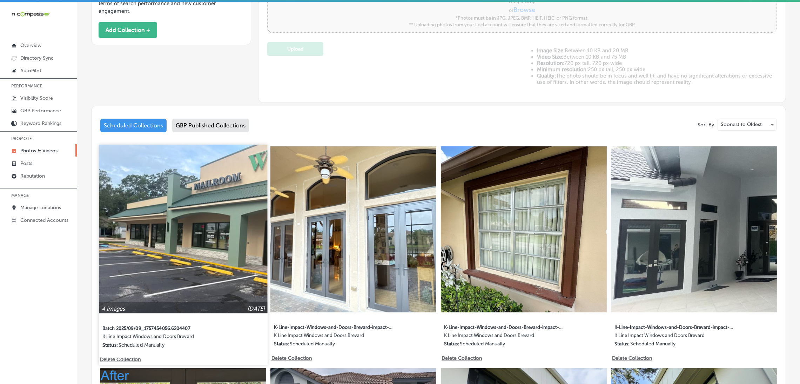
click at [148, 230] on img at bounding box center [183, 228] width 168 height 168
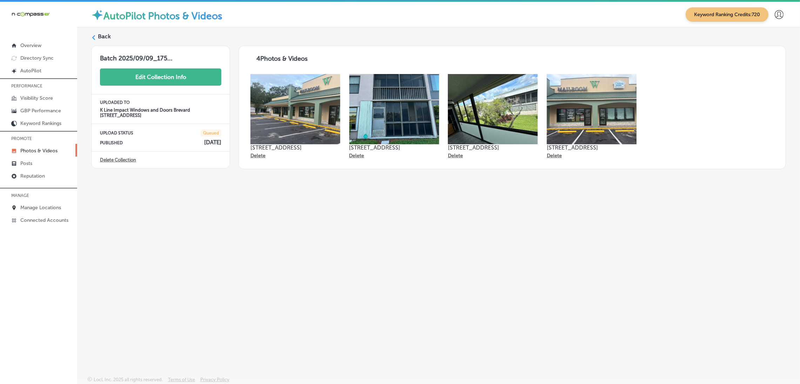
click at [147, 73] on button "Edit Collection Info" at bounding box center [160, 76] width 121 height 17
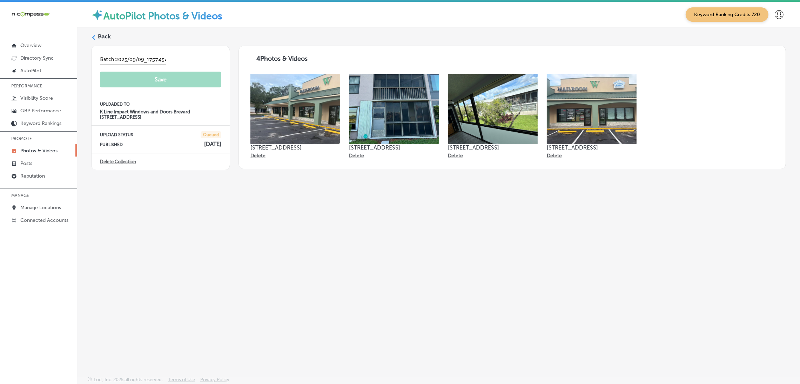
click at [131, 58] on input "Batch 2025/09/09_1757454056.6204407" at bounding box center [133, 59] width 66 height 11
paste input "K-Line-Impact-Windows-and-Doors-Brevard-impact-windows"
type input "K-Line-Impact-Windows-and-Doors-Brevard-impact-windows"
click at [164, 81] on button "Save" at bounding box center [160, 80] width 121 height 17
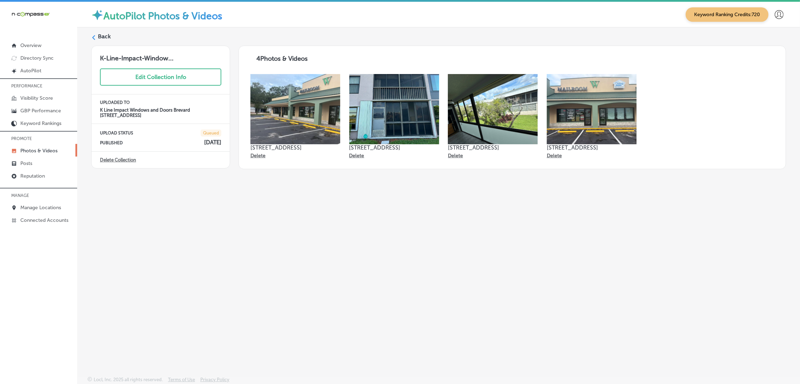
click at [102, 33] on label "Back" at bounding box center [104, 37] width 13 height 8
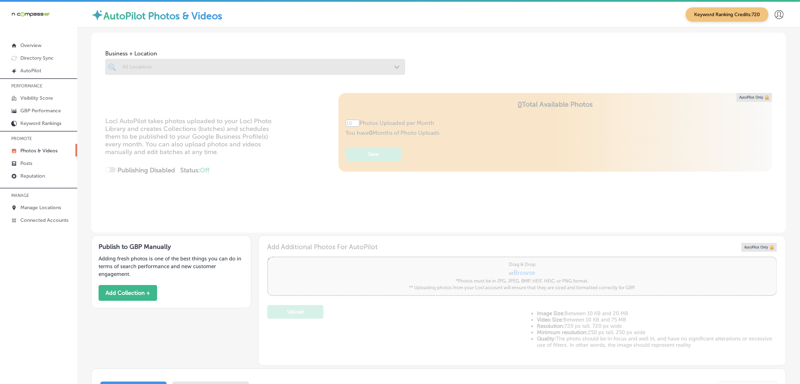
type input "5"
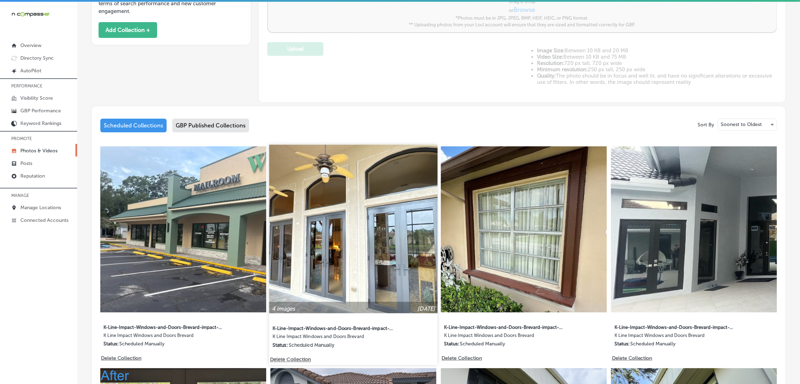
scroll to position [315, 0]
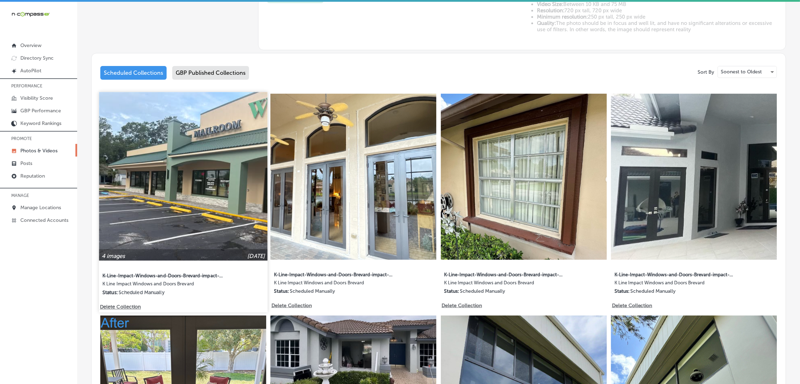
click at [185, 173] on img at bounding box center [183, 176] width 168 height 168
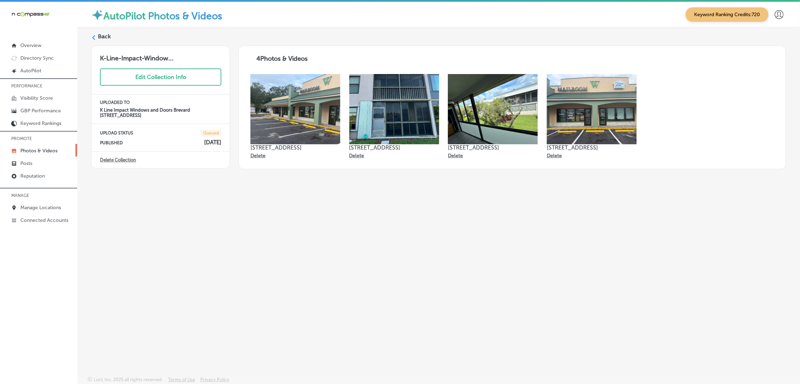
click at [108, 33] on label "Back" at bounding box center [104, 37] width 13 height 8
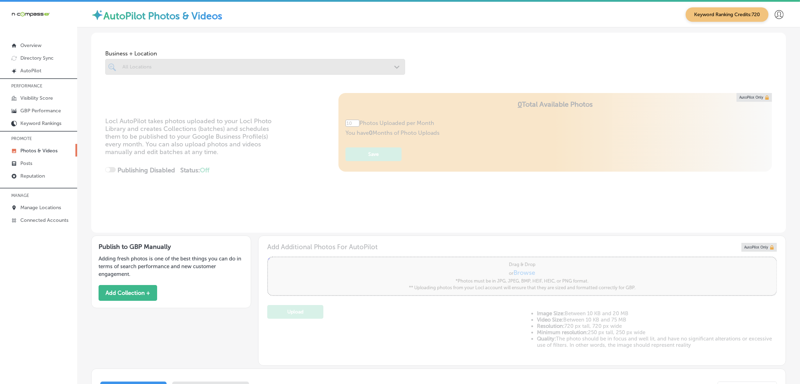
type input "5"
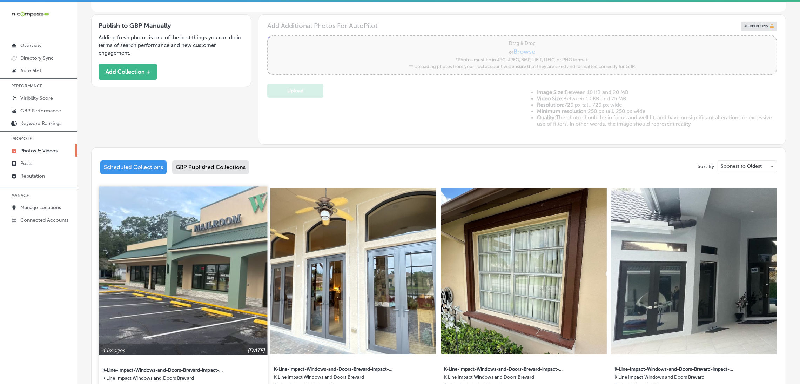
scroll to position [315, 0]
